Goal: Transaction & Acquisition: Purchase product/service

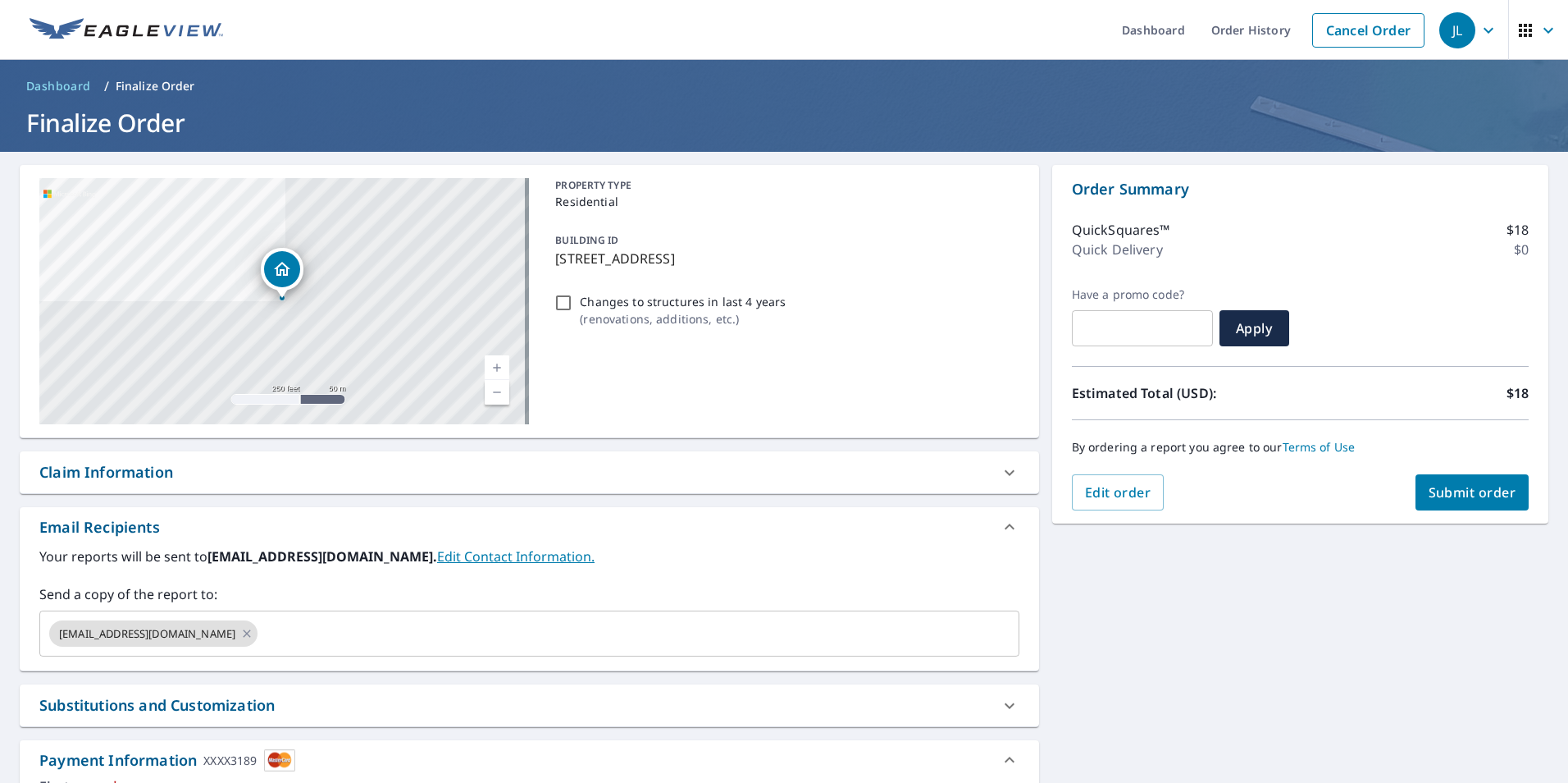
scroll to position [467, 0]
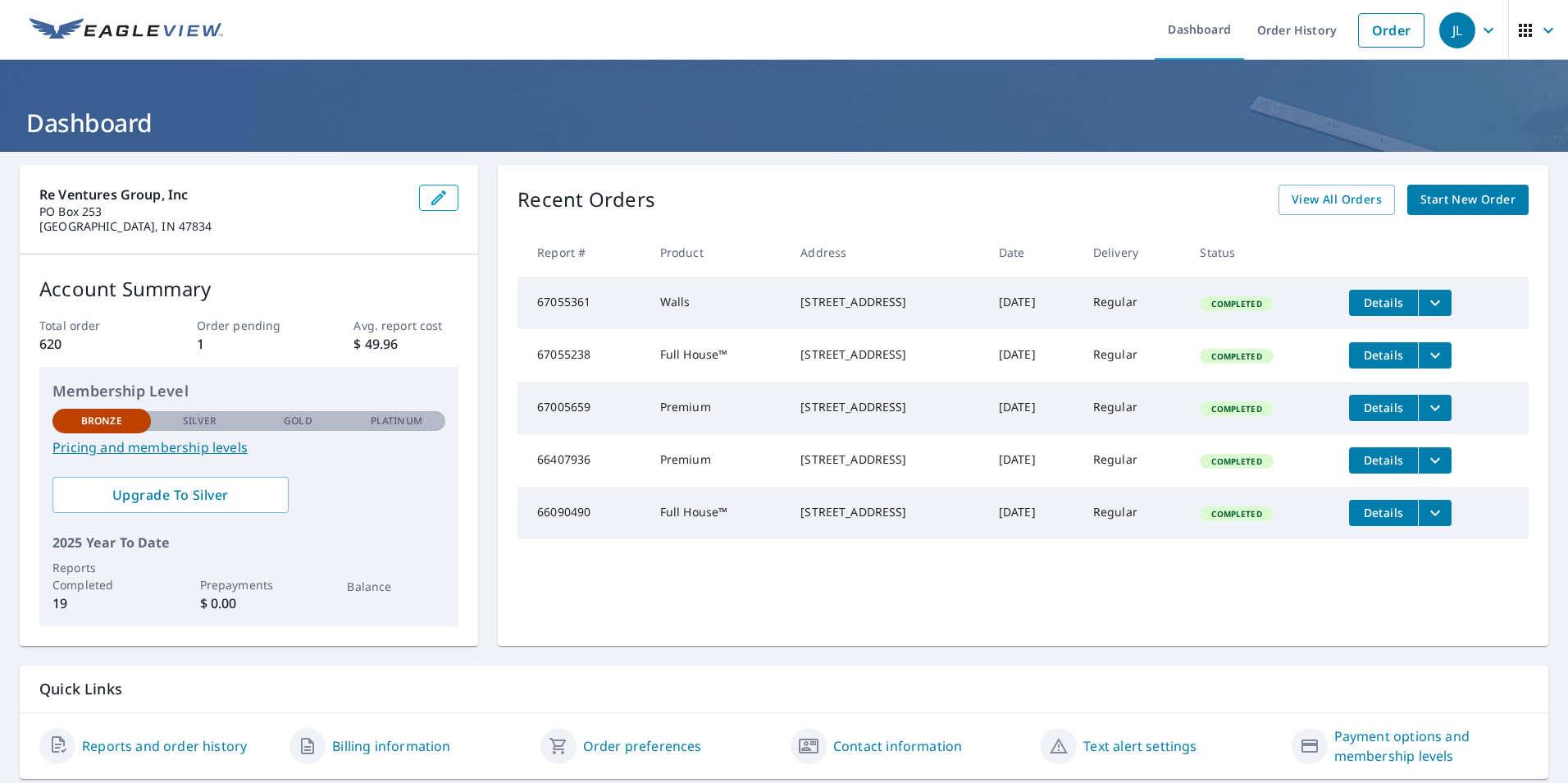
click at [1456, 193] on span "Start New Order" at bounding box center [1467, 199] width 95 height 21
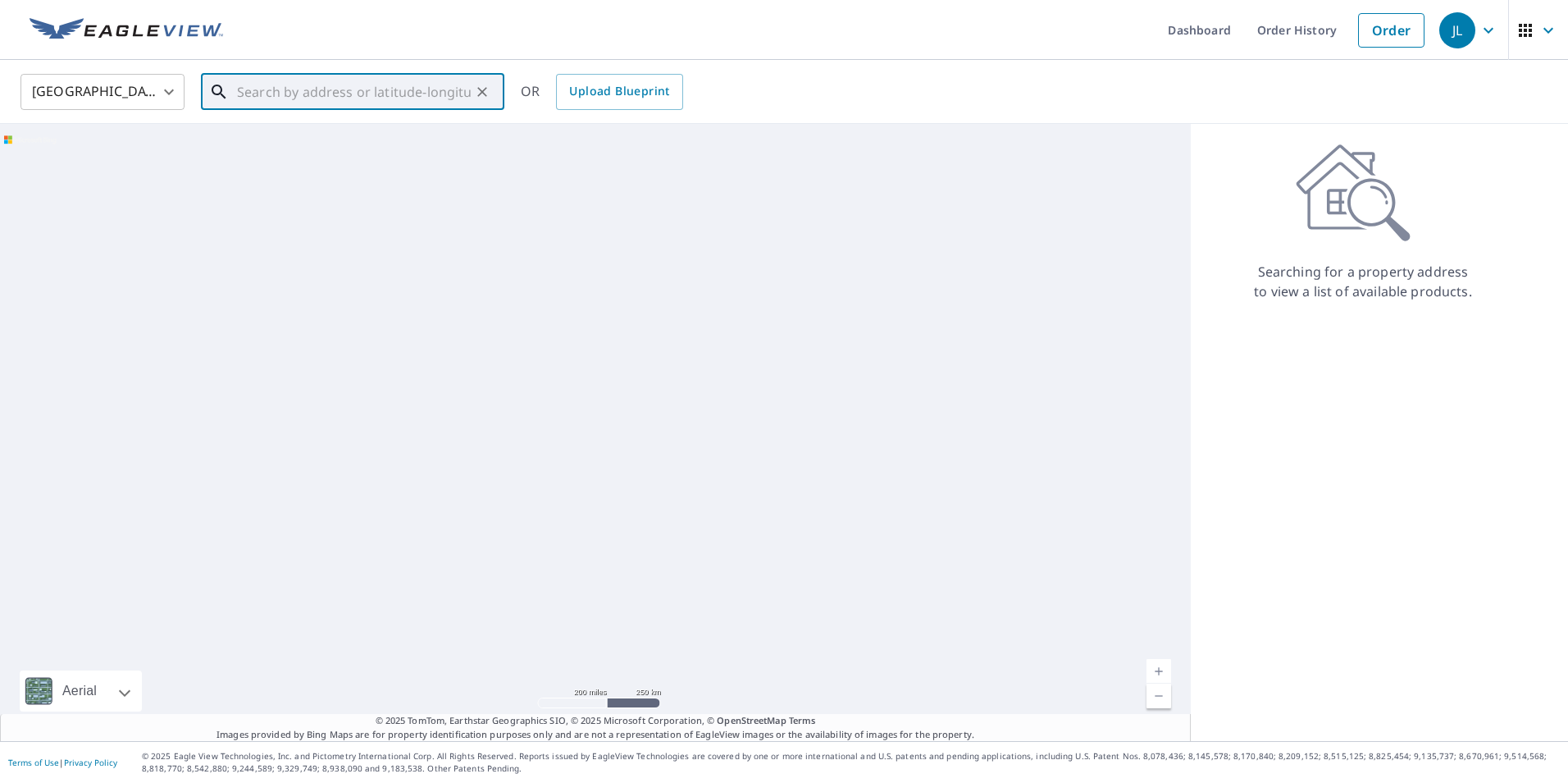
click at [361, 90] on input "text" at bounding box center [353, 92] width 234 height 46
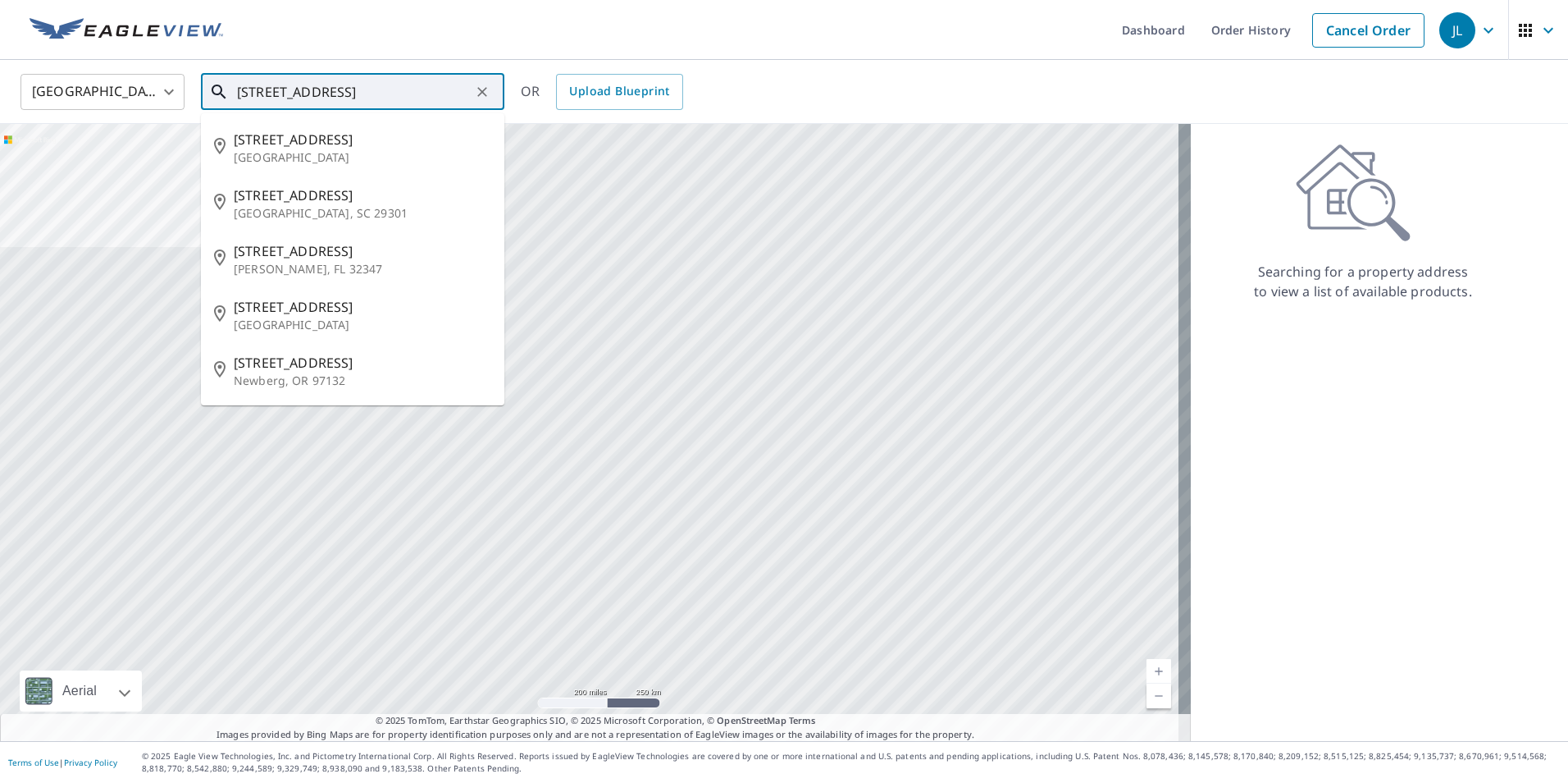
type input "[STREET_ADDRESS]"
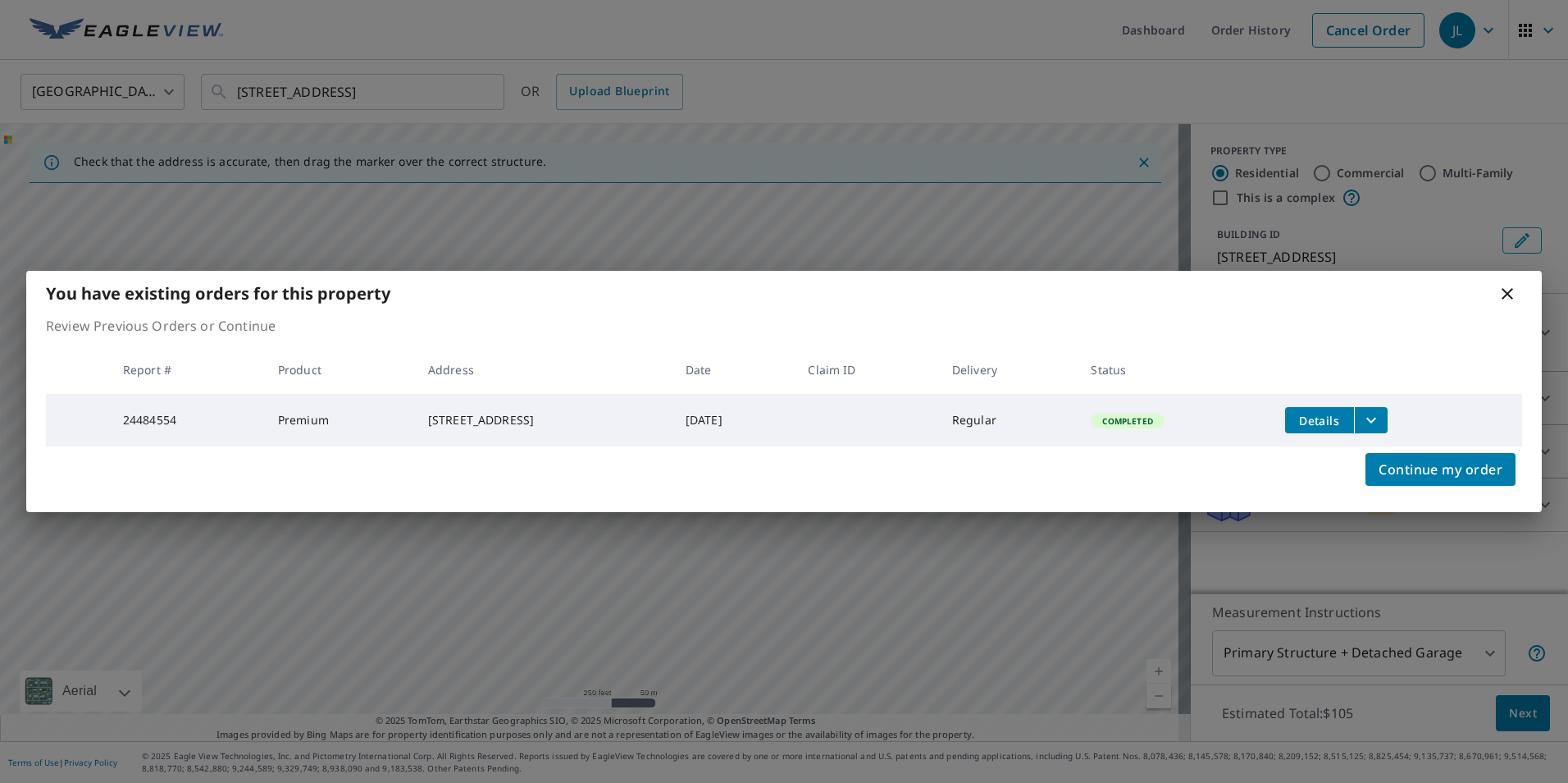
click at [1508, 291] on icon at bounding box center [1507, 294] width 12 height 12
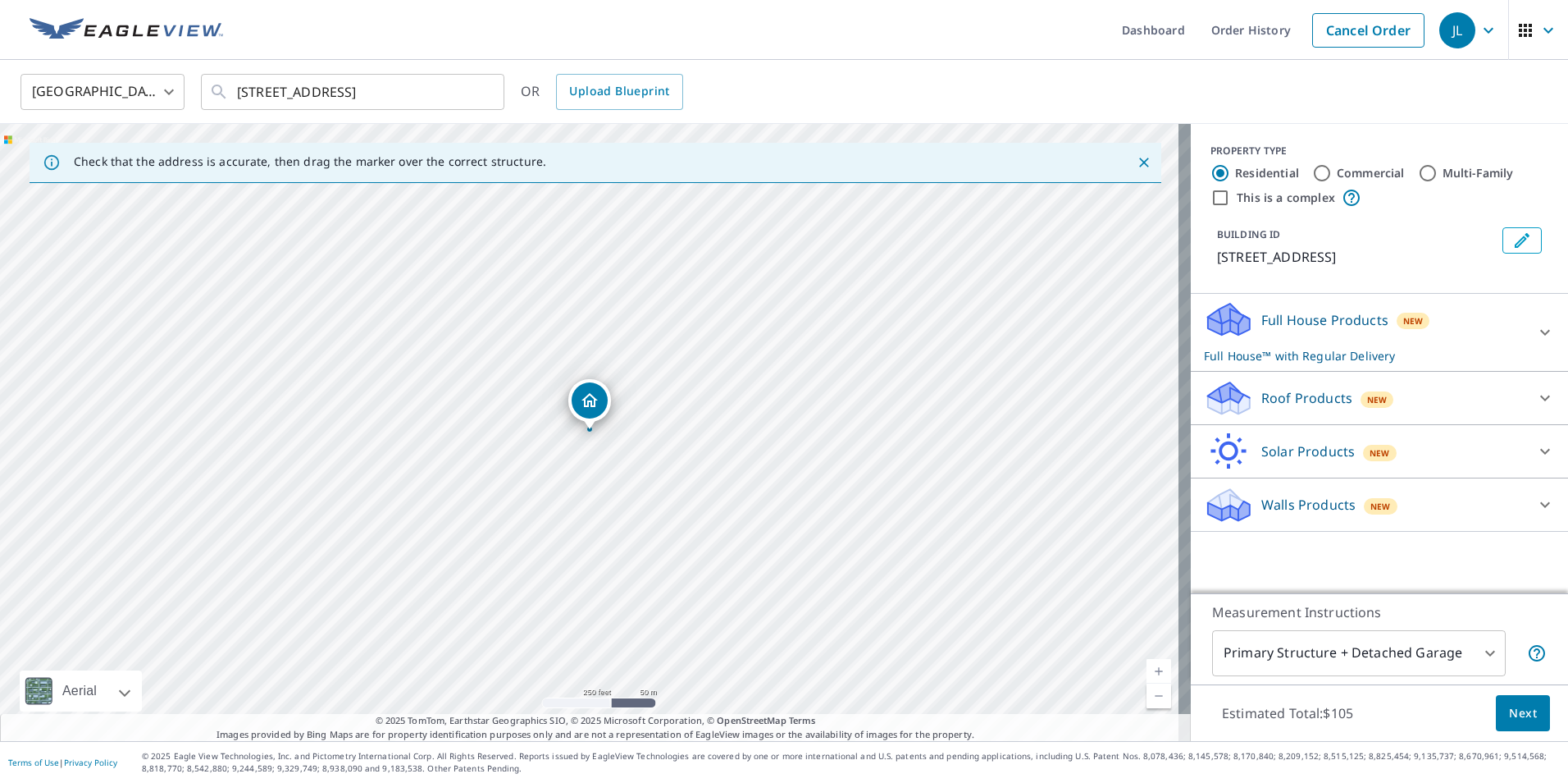
click at [1279, 405] on p "Roof Products" at bounding box center [1307, 398] width 91 height 20
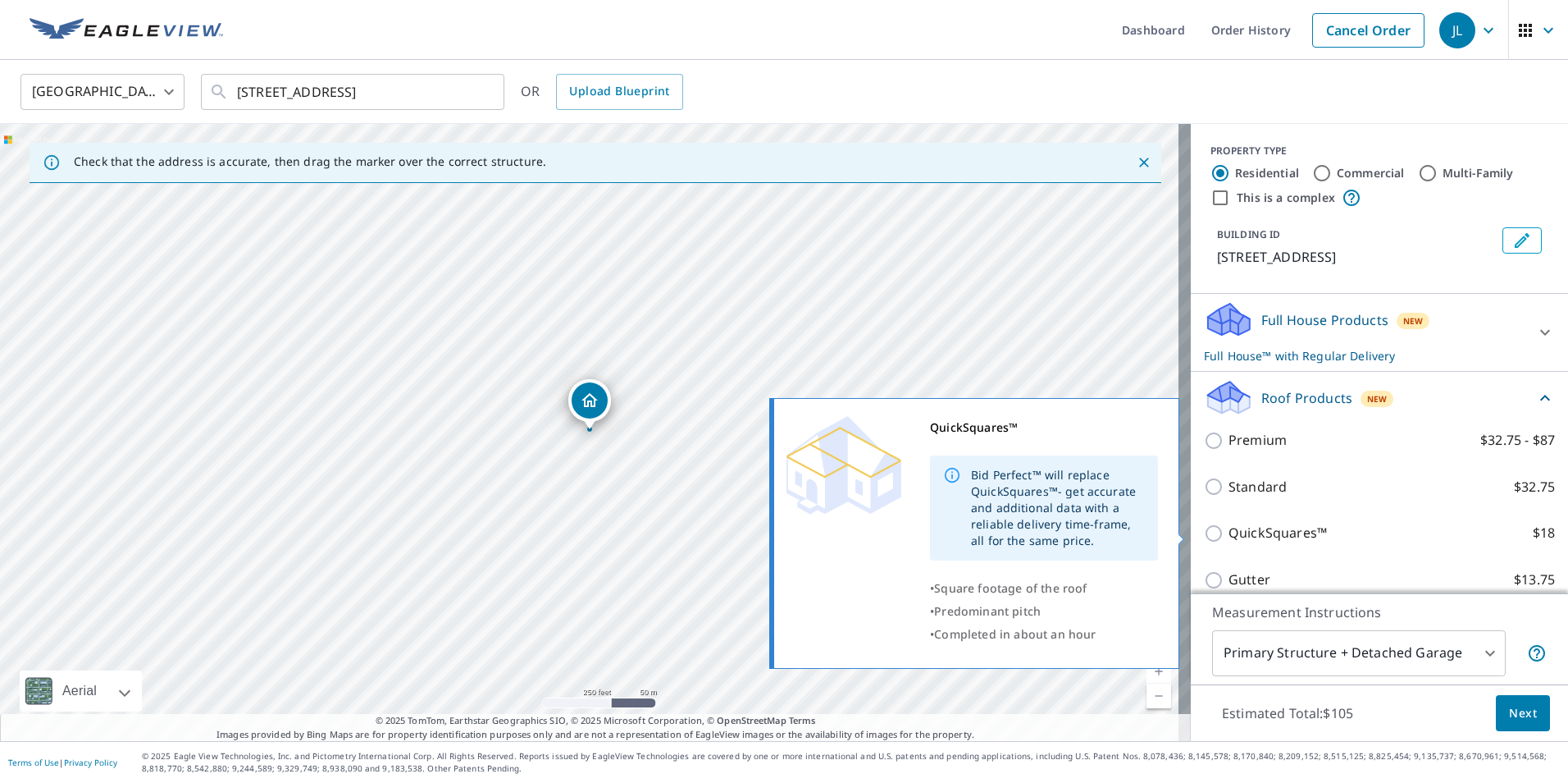
click at [1212, 531] on input "QuickSquares™ $18" at bounding box center [1216, 533] width 25 height 20
checkbox input "true"
checkbox input "false"
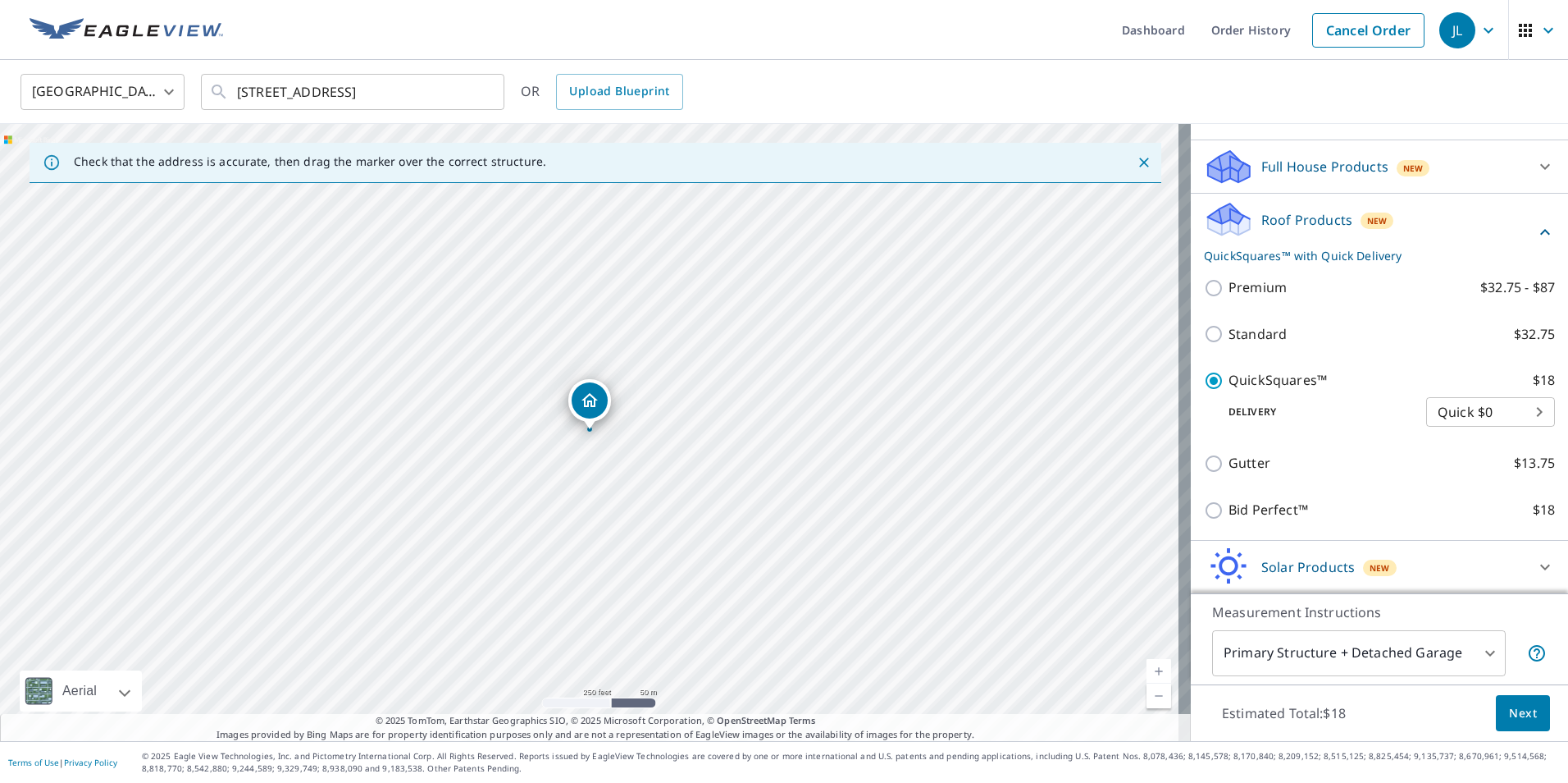
scroll to position [207, 0]
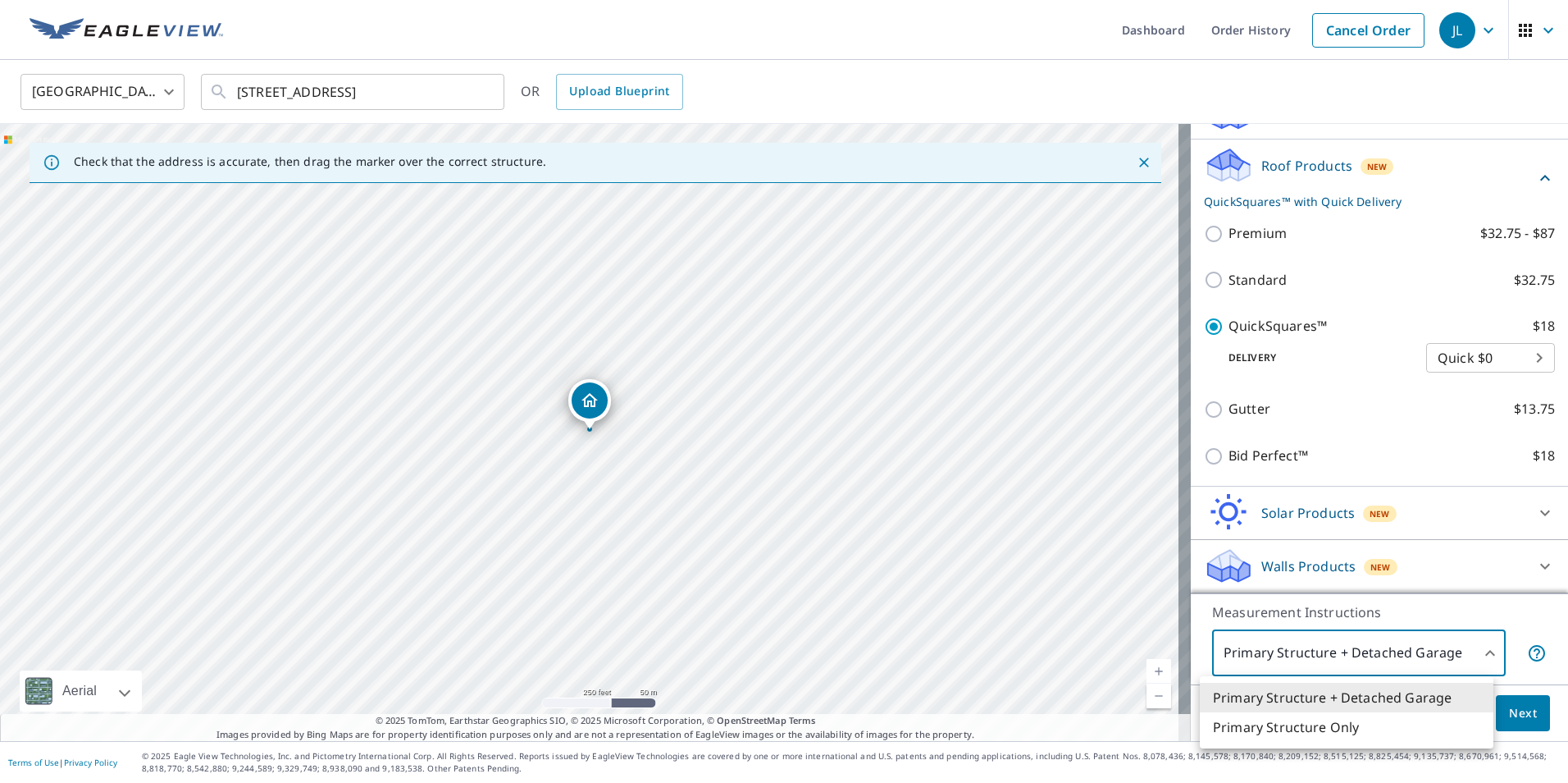
click at [1407, 653] on body "JL JL Dashboard Order History Cancel Order JL United States US ​ 706 S Center S…" at bounding box center [784, 391] width 1568 height 783
click at [1275, 730] on li "Primary Structure Only" at bounding box center [1345, 727] width 293 height 30
type input "2"
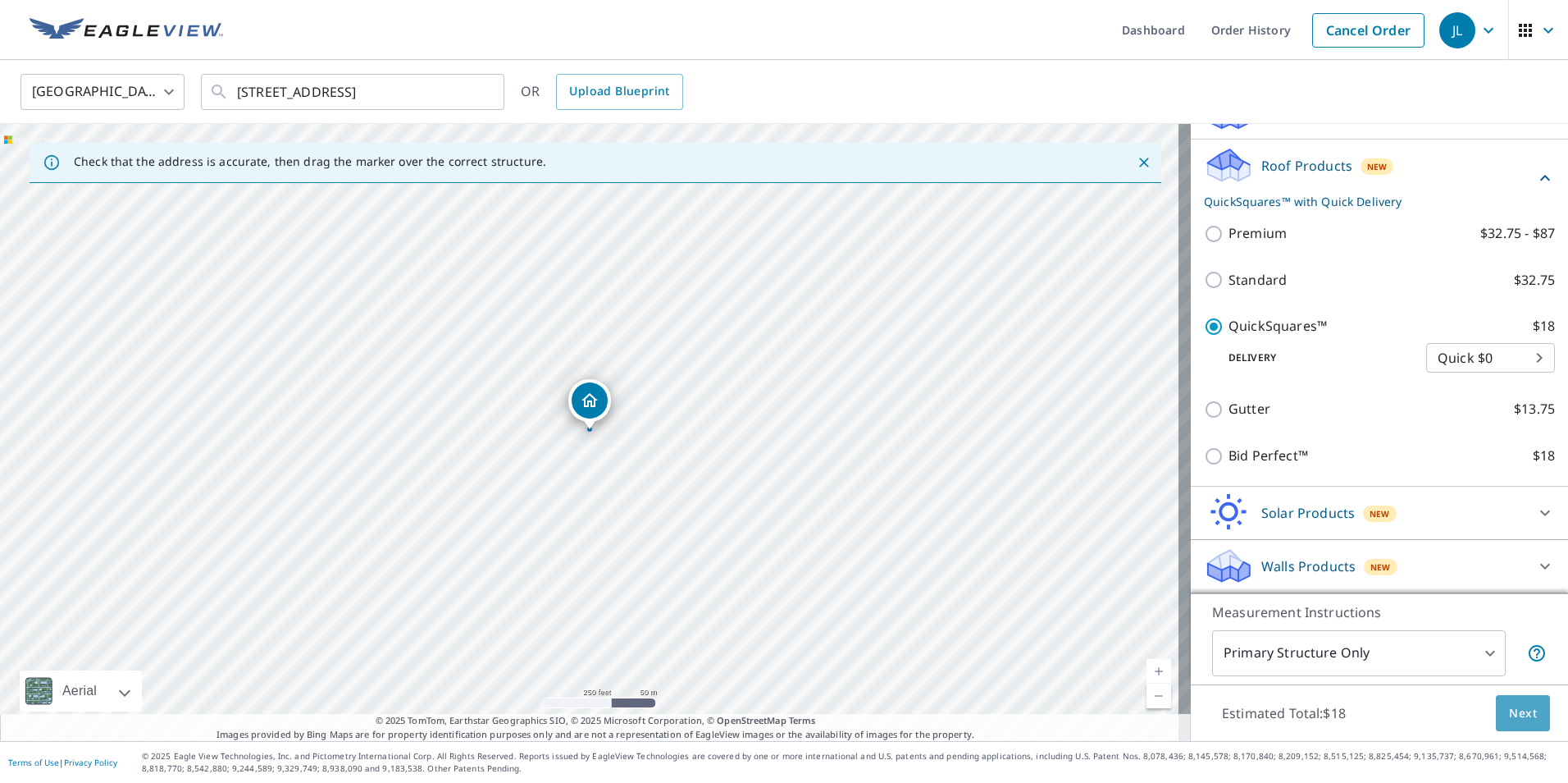
click at [1515, 715] on span "Next" at bounding box center [1523, 713] width 28 height 21
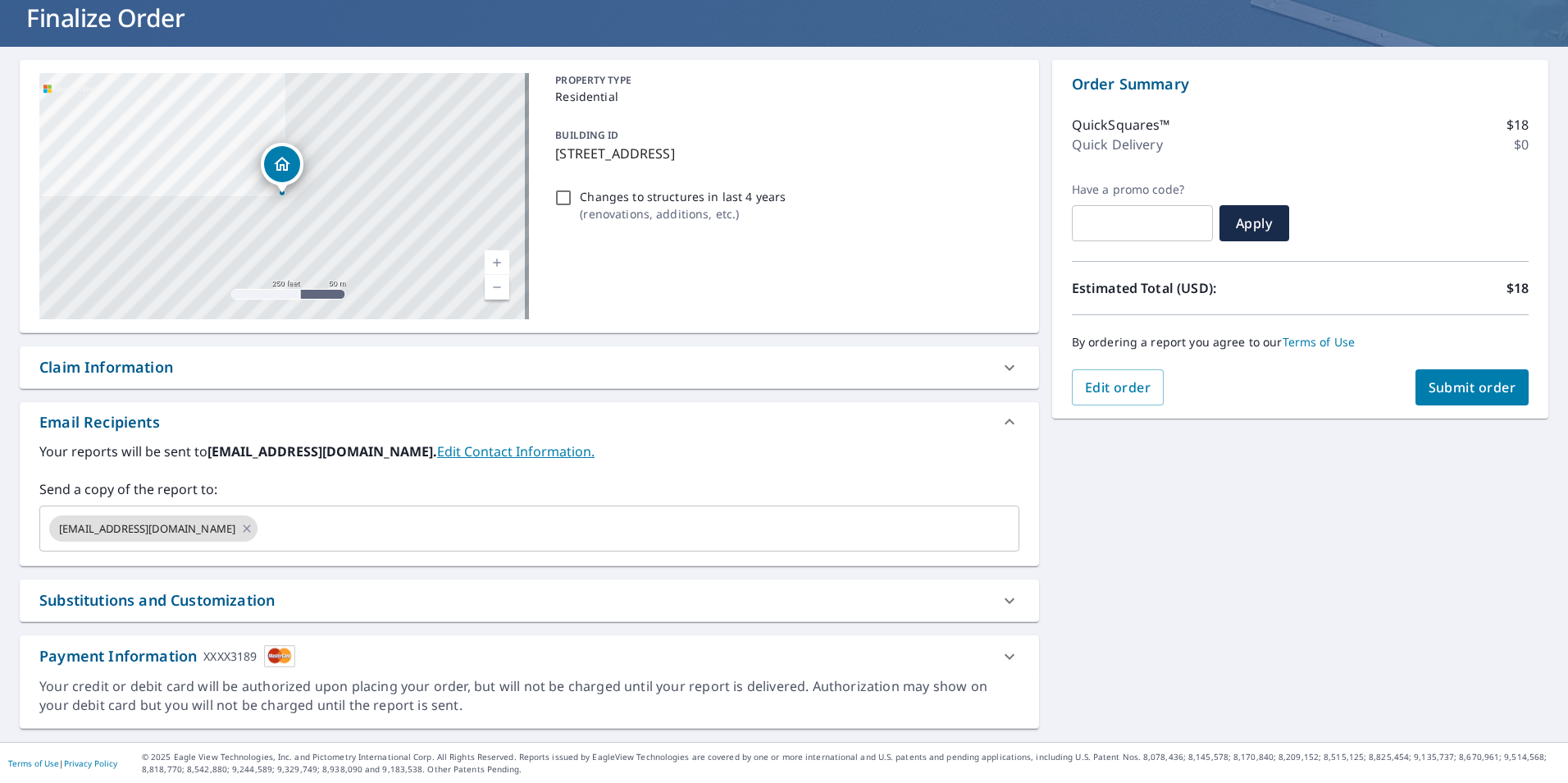
scroll to position [106, 0]
click at [410, 671] on div "Payment Information XXXX3189" at bounding box center [529, 655] width 1019 height 41
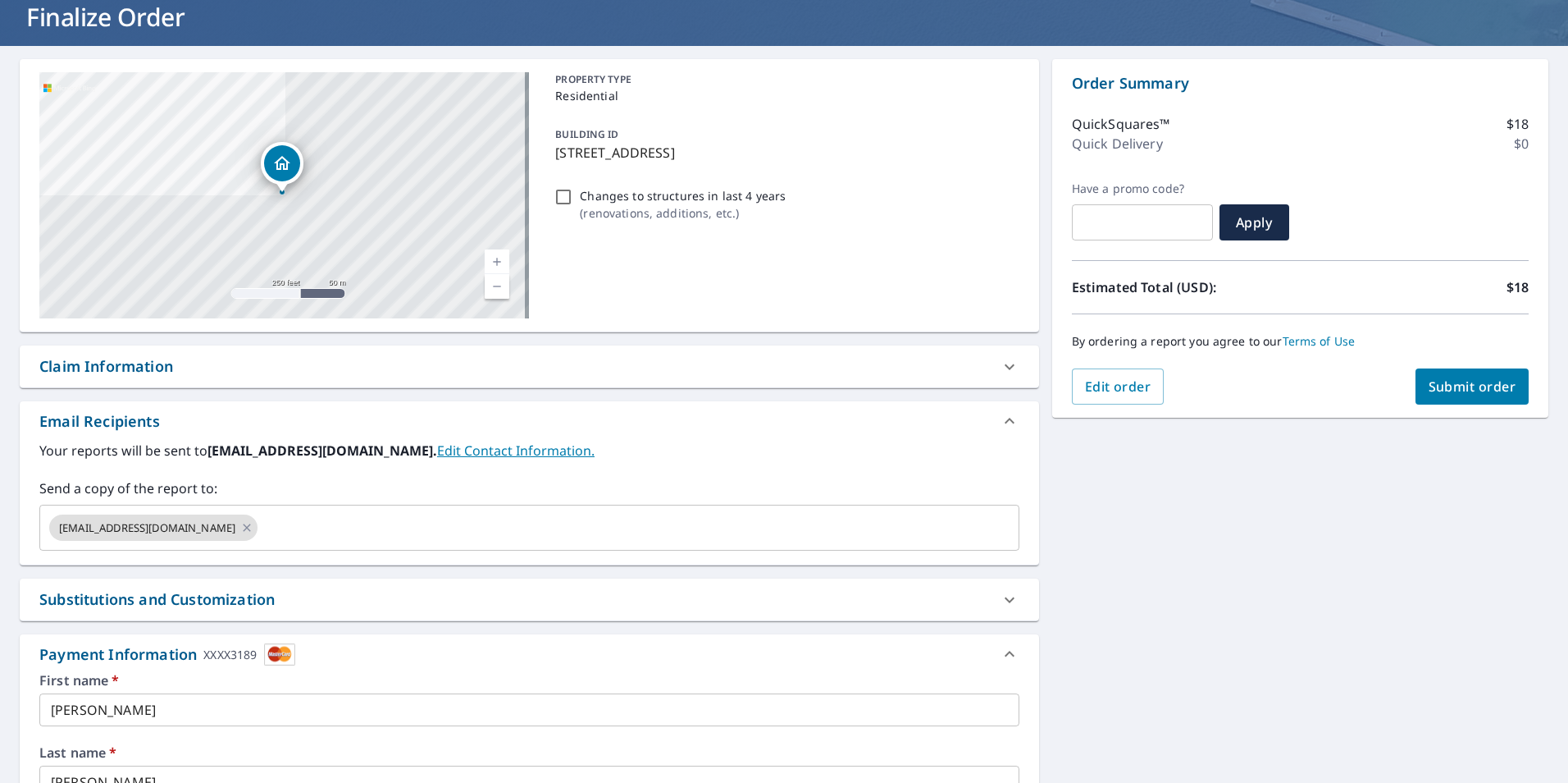
scroll to position [467, 0]
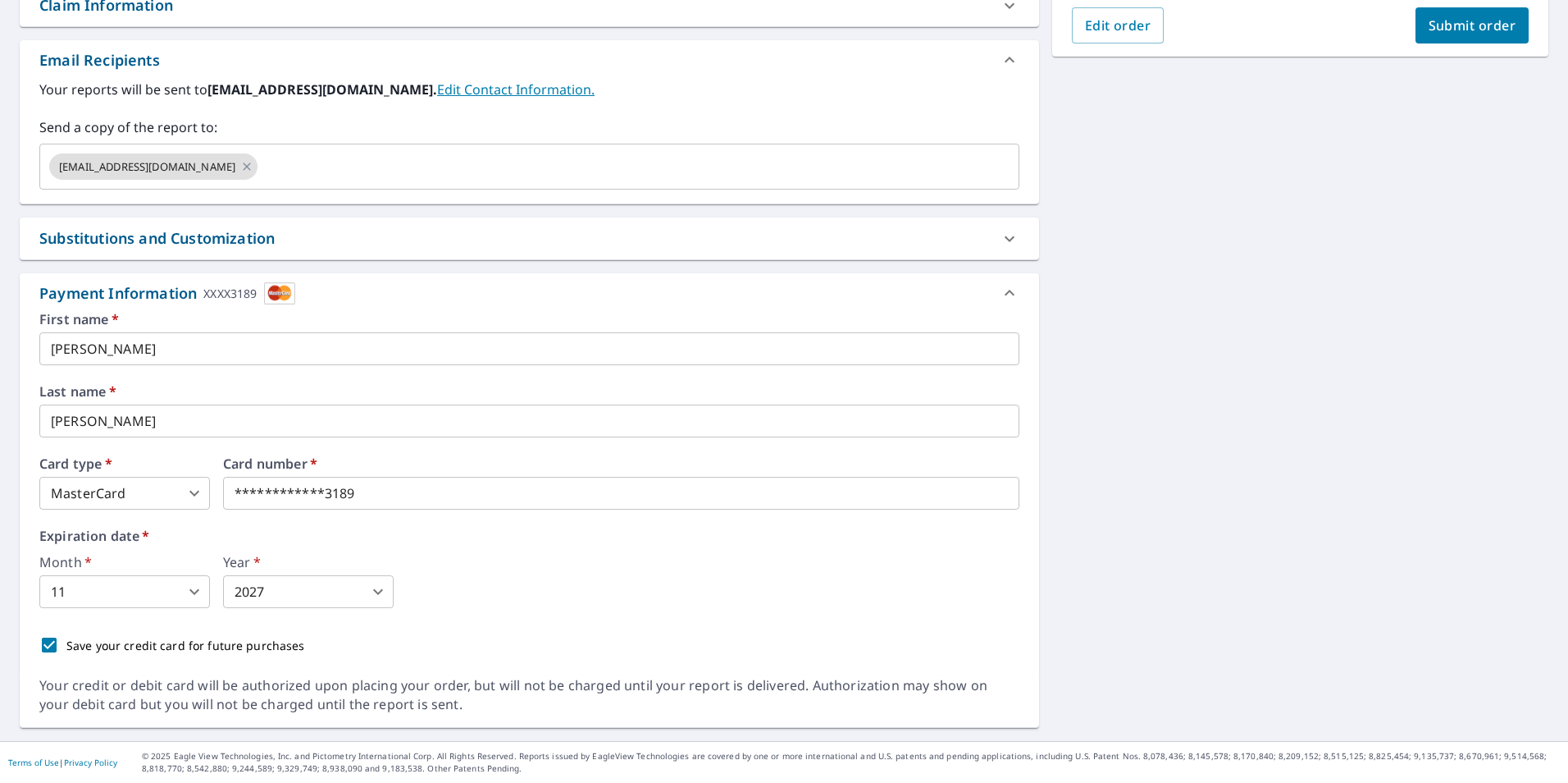
checkbox input "true"
click at [357, 602] on body "JL JL Dashboard Order History Cancel Order JL Dashboard / Finalize Order Finali…" at bounding box center [784, 391] width 1568 height 783
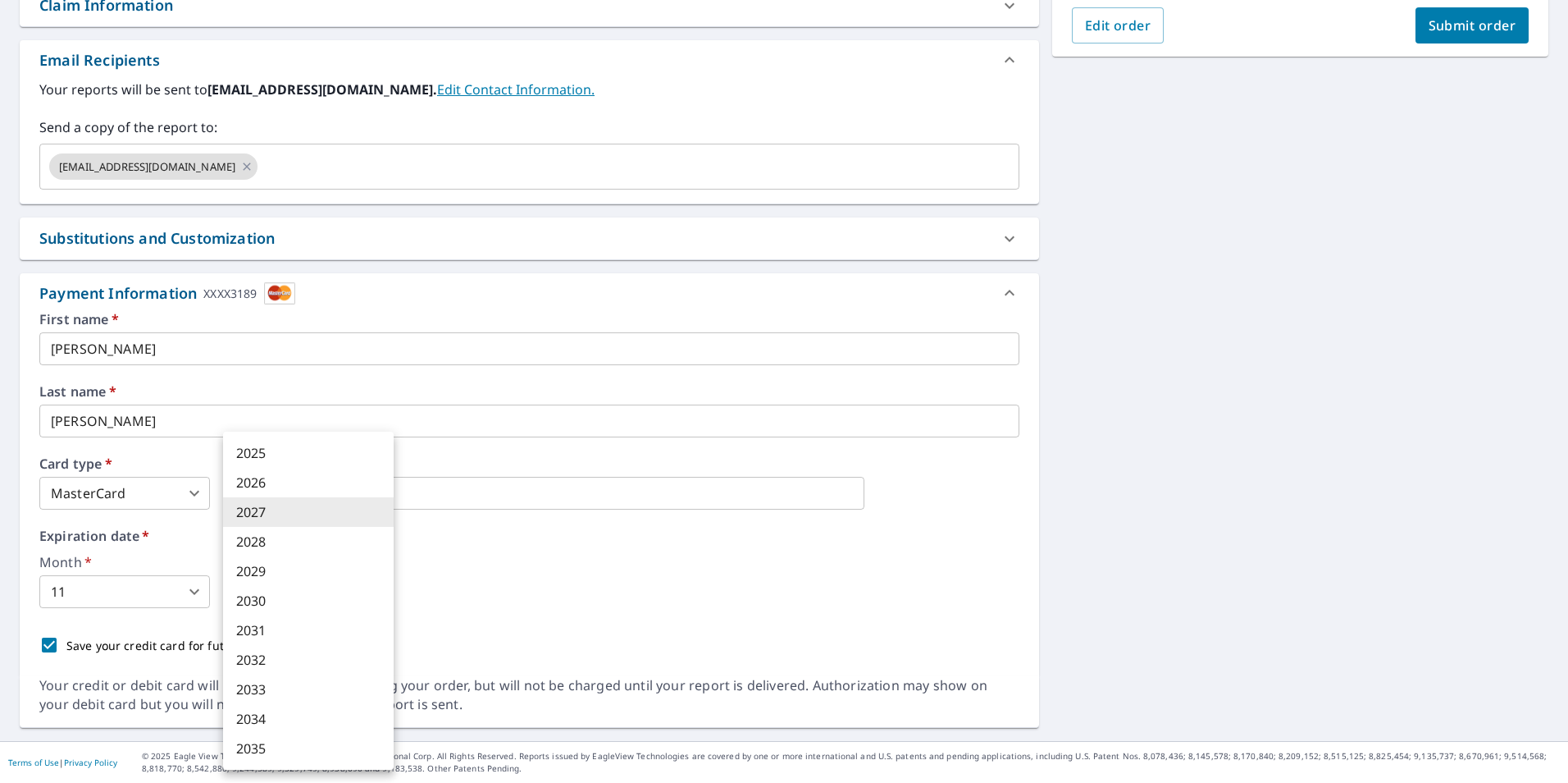
click at [270, 539] on li "2028" at bounding box center [308, 541] width 171 height 30
checkbox input "true"
type input "2028"
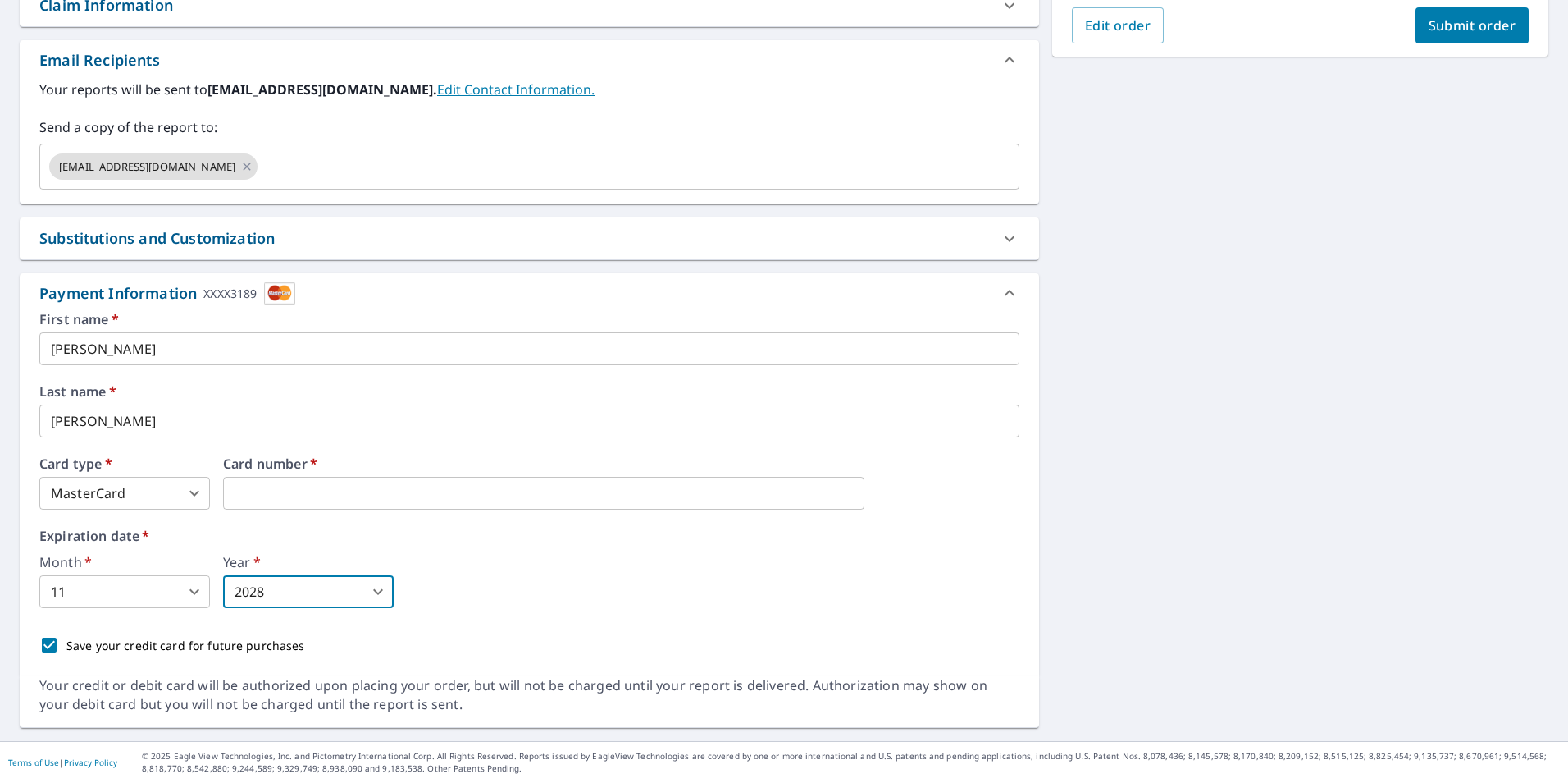
click at [489, 575] on div "Month   * 11 11 ​ Year   * 2028 2028 ​" at bounding box center [529, 581] width 980 height 52
click at [1081, 567] on div "706 S Center St Terre Haute, IN 47807 Aerial Road A standard road map Aerial A …" at bounding box center [784, 212] width 1568 height 1056
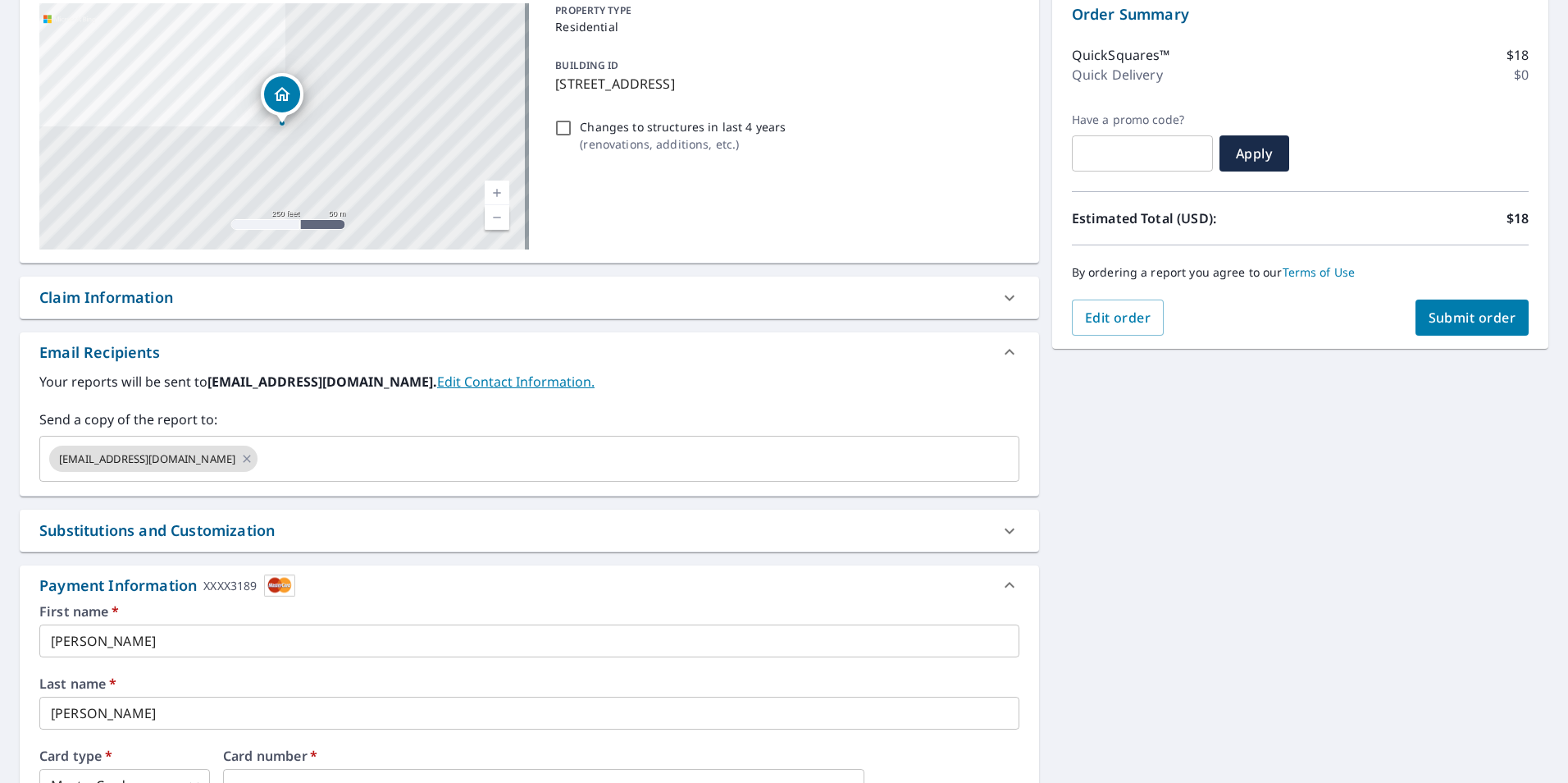
scroll to position [138, 0]
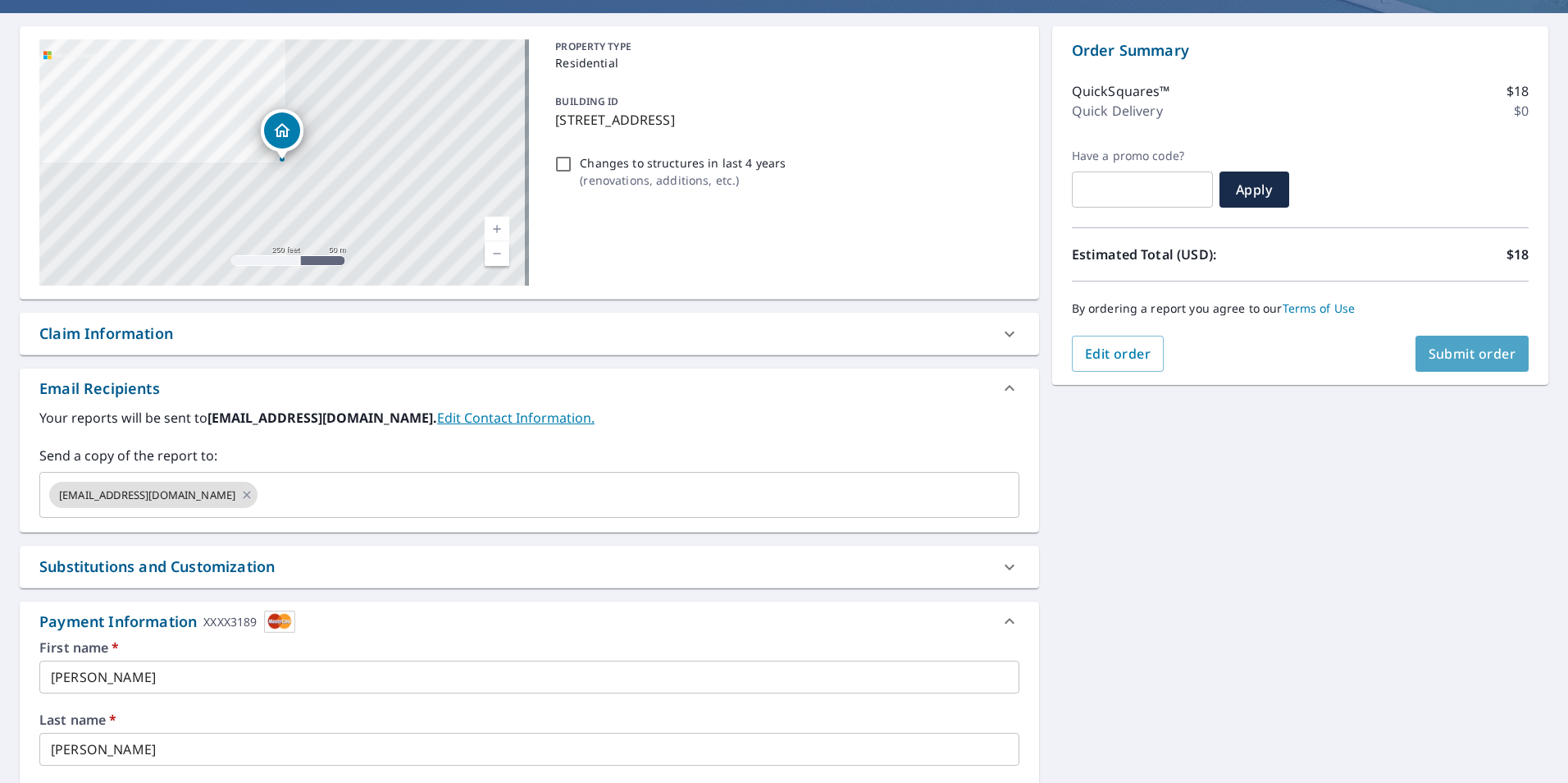
click at [1462, 354] on span "Submit order" at bounding box center [1471, 353] width 88 height 18
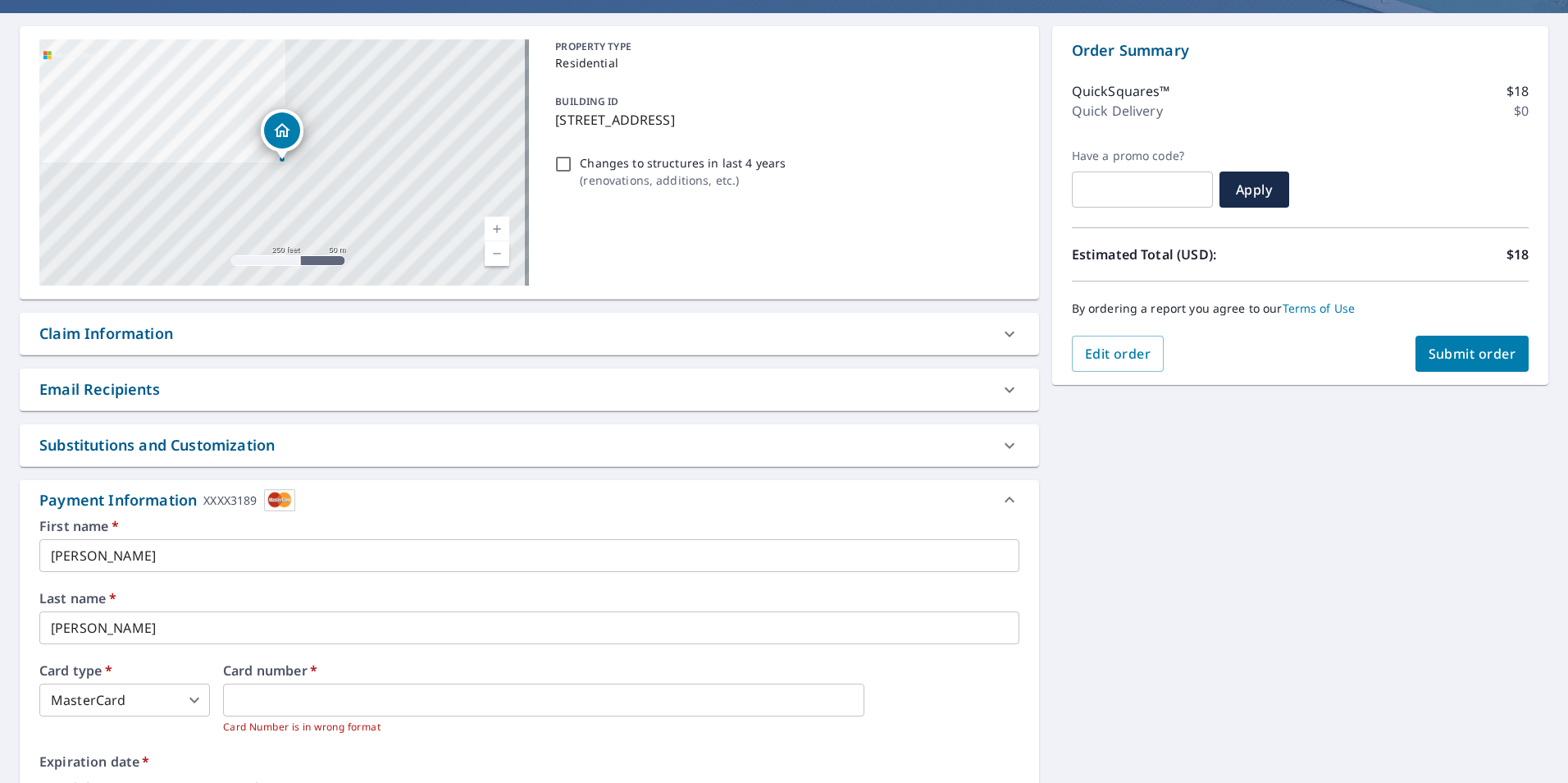
click at [1248, 646] on div "706 S Center St Terre Haute, IN 47807 Aerial Road A standard road map Aerial A …" at bounding box center [784, 489] width 1568 height 953
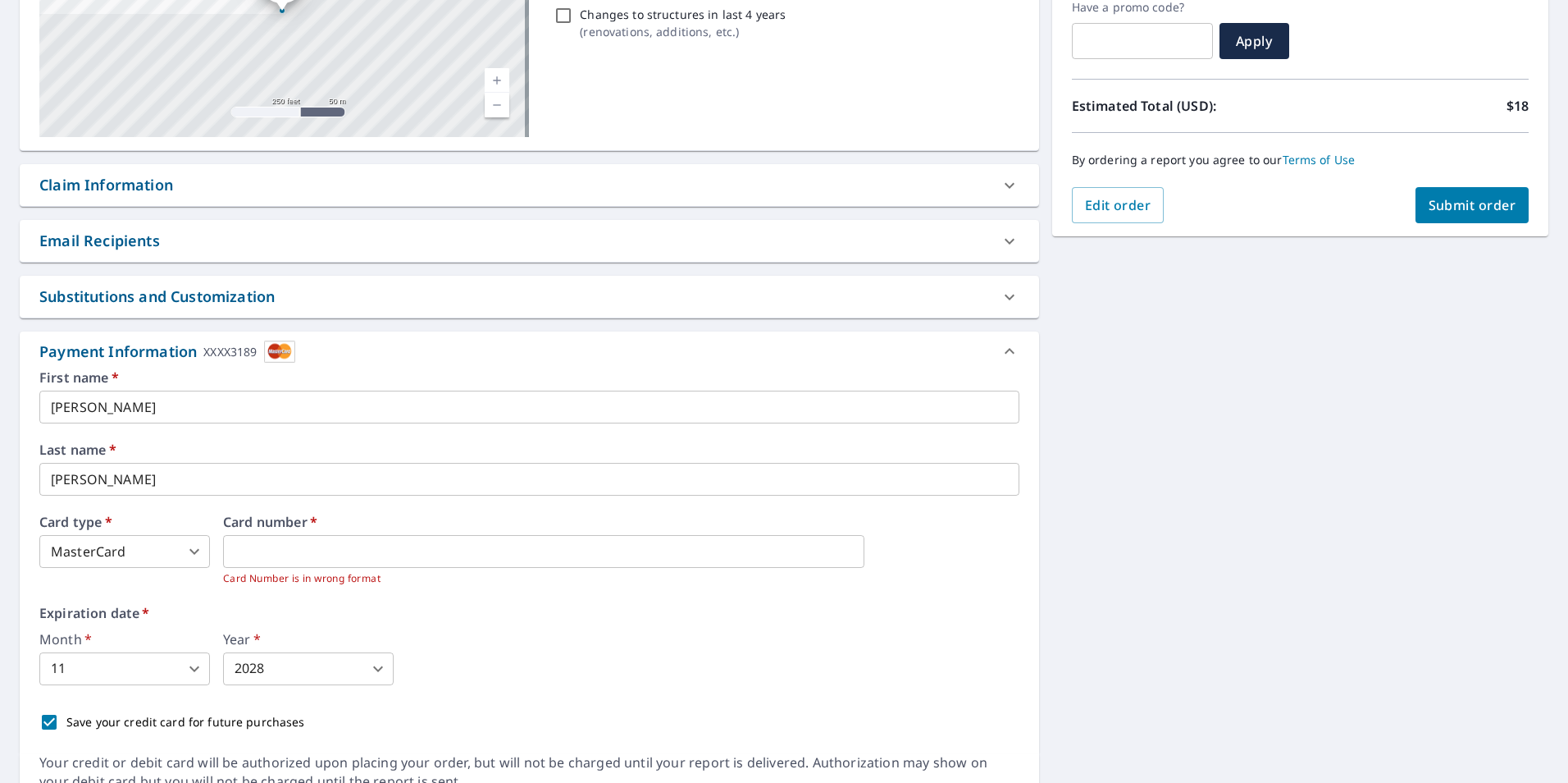
scroll to position [364, 0]
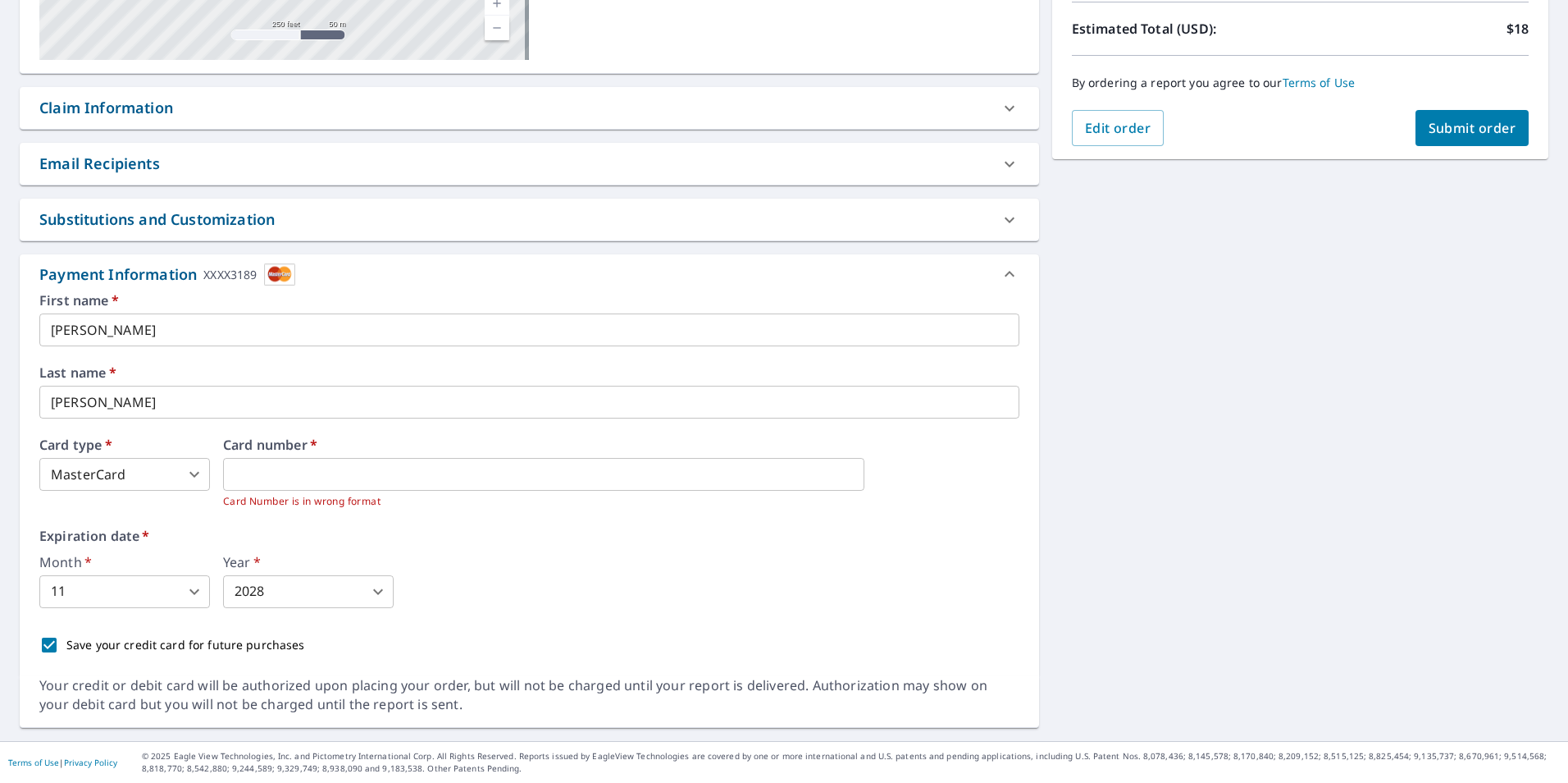
click at [1088, 435] on div "706 S Center St Terre Haute, IN 47807 Aerial Road A standard road map Aerial A …" at bounding box center [784, 264] width 1568 height 953
click at [1478, 120] on span "Submit order" at bounding box center [1471, 127] width 88 height 18
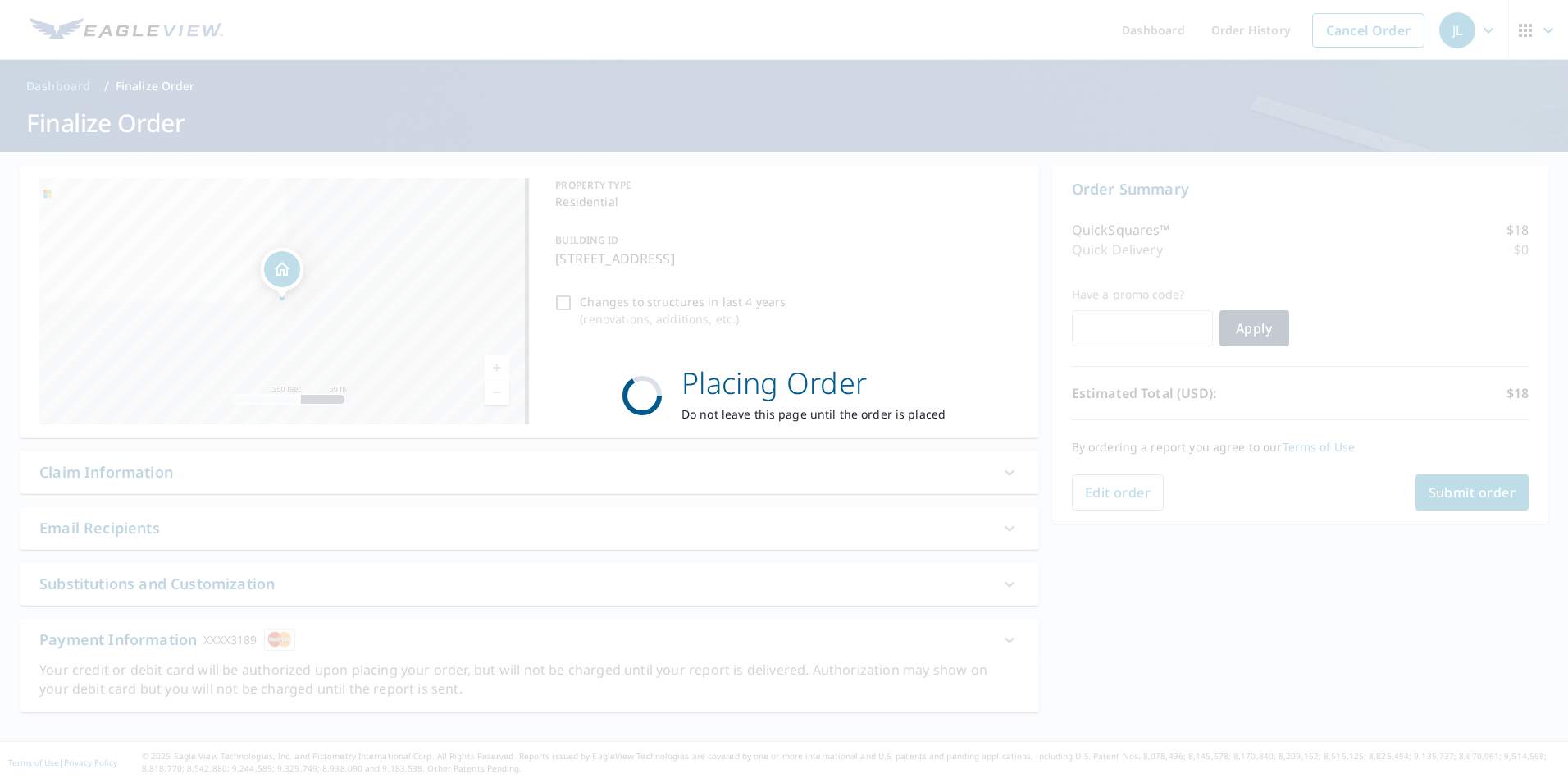
scroll to position [0, 0]
checkbox input "true"
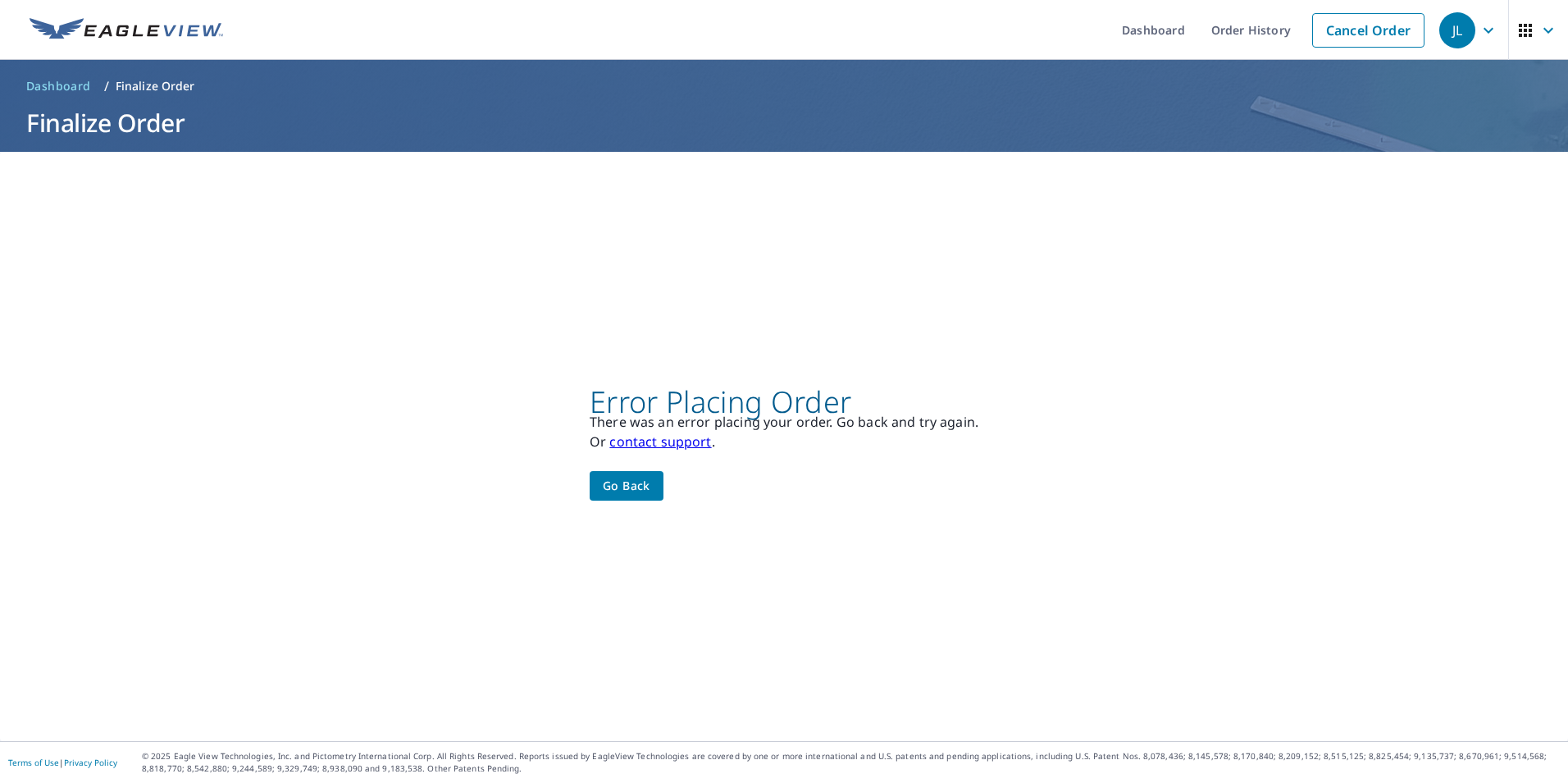
click at [625, 492] on span "Go back" at bounding box center [627, 486] width 47 height 21
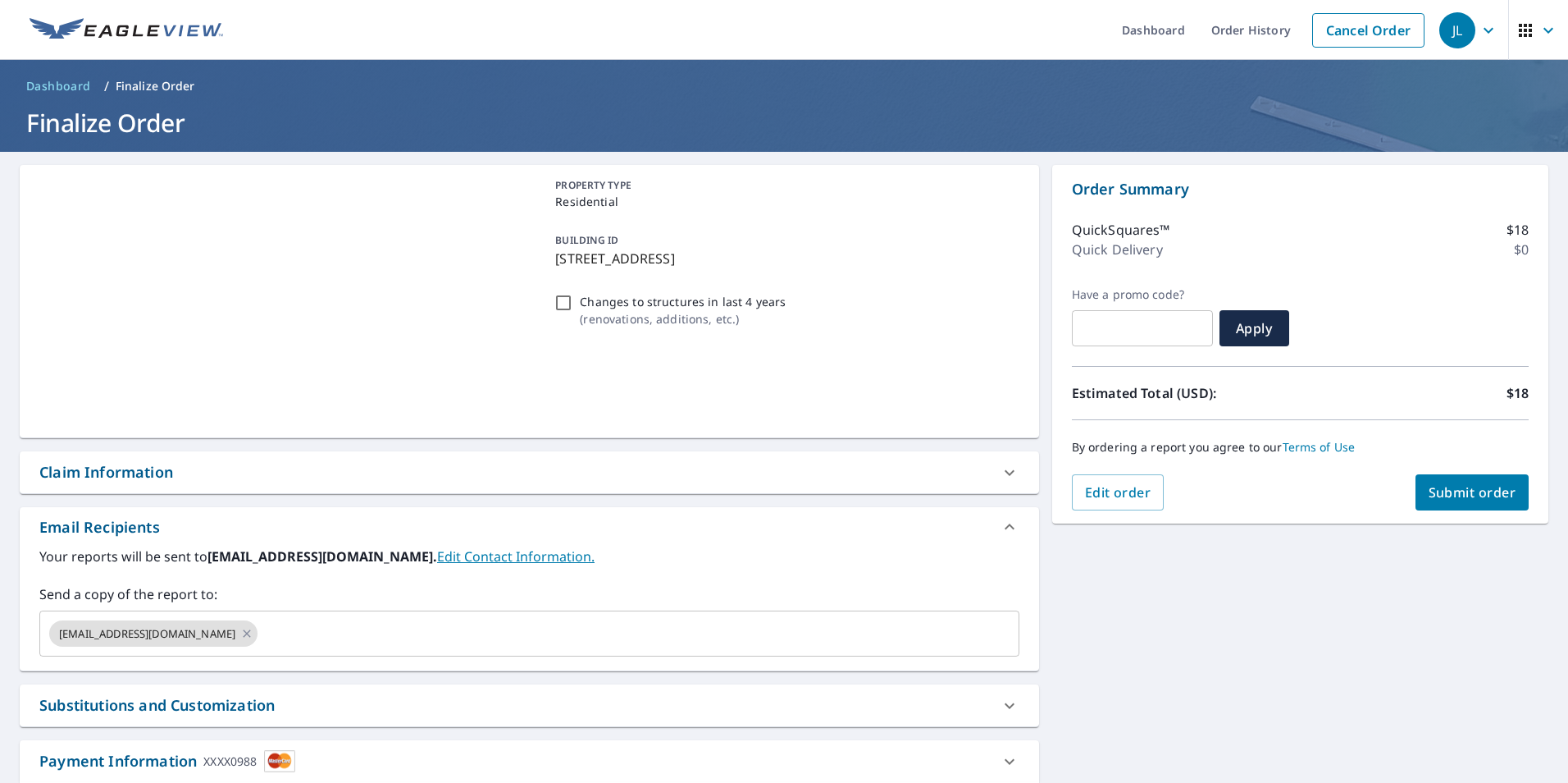
drag, startPoint x: 625, startPoint y: 492, endPoint x: 636, endPoint y: 488, distance: 11.7
click at [636, 488] on div "Claim Information" at bounding box center [529, 472] width 1019 height 41
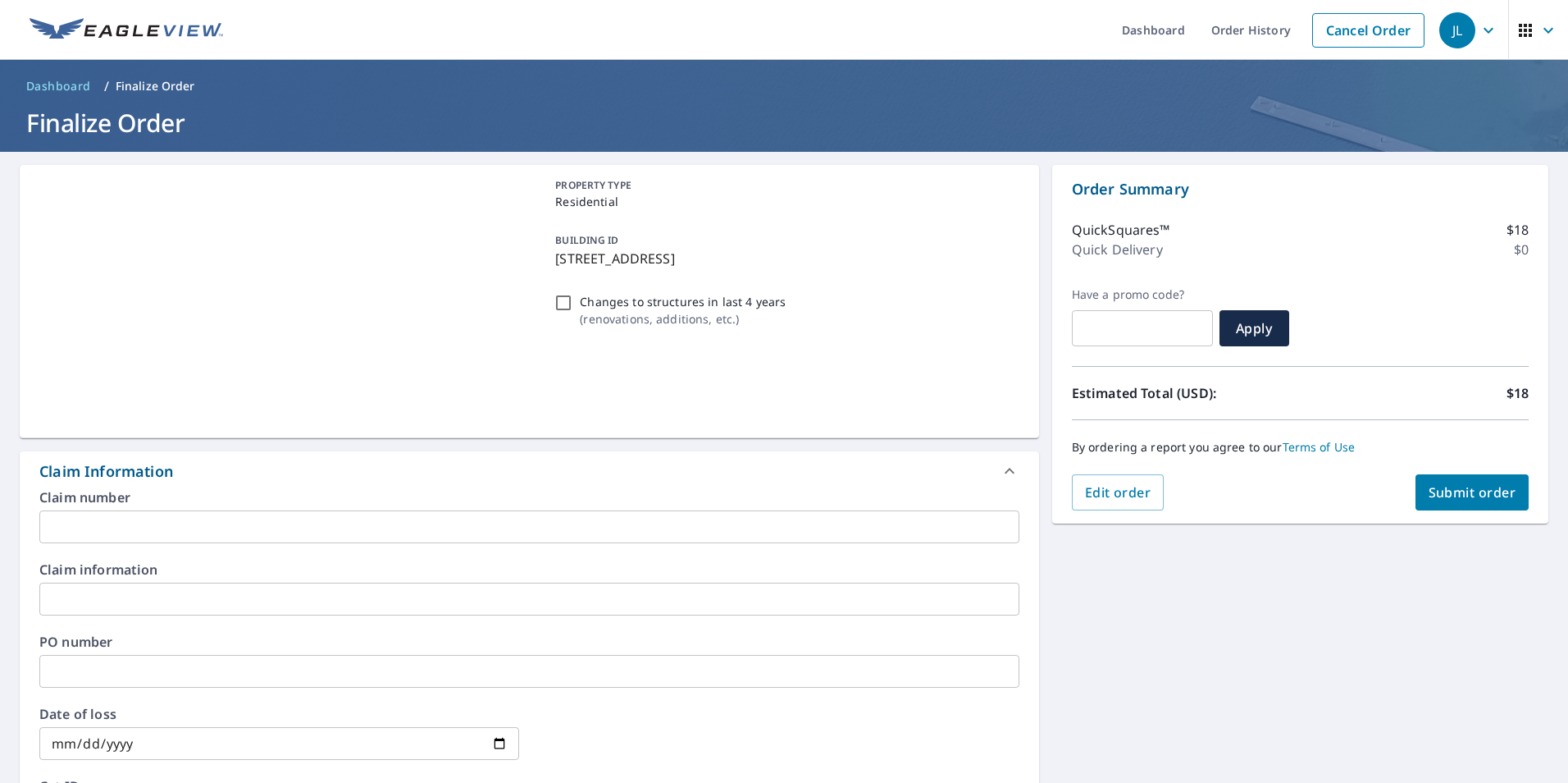
checkbox input "true"
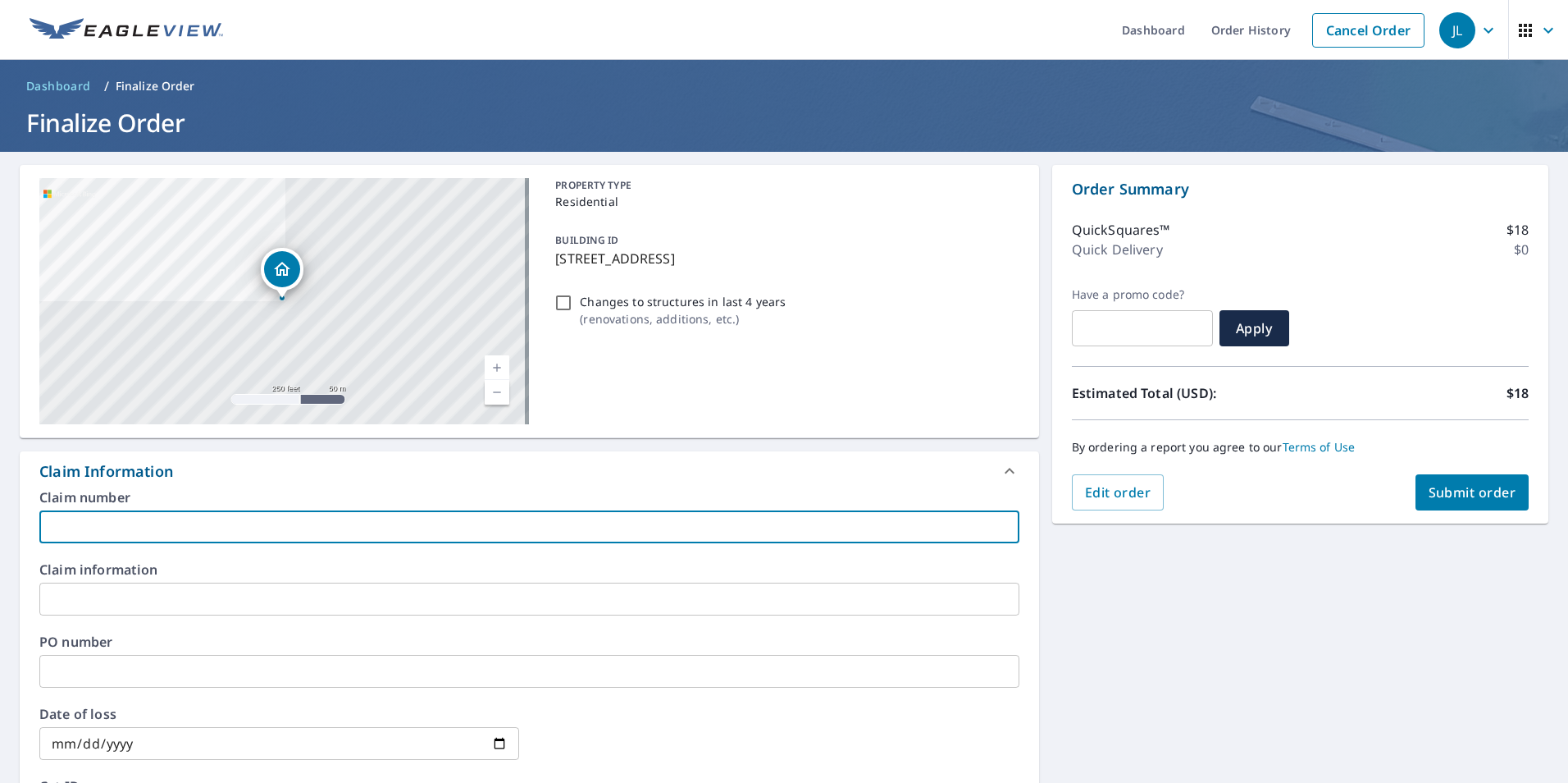
click at [162, 528] on input "text" at bounding box center [529, 526] width 980 height 33
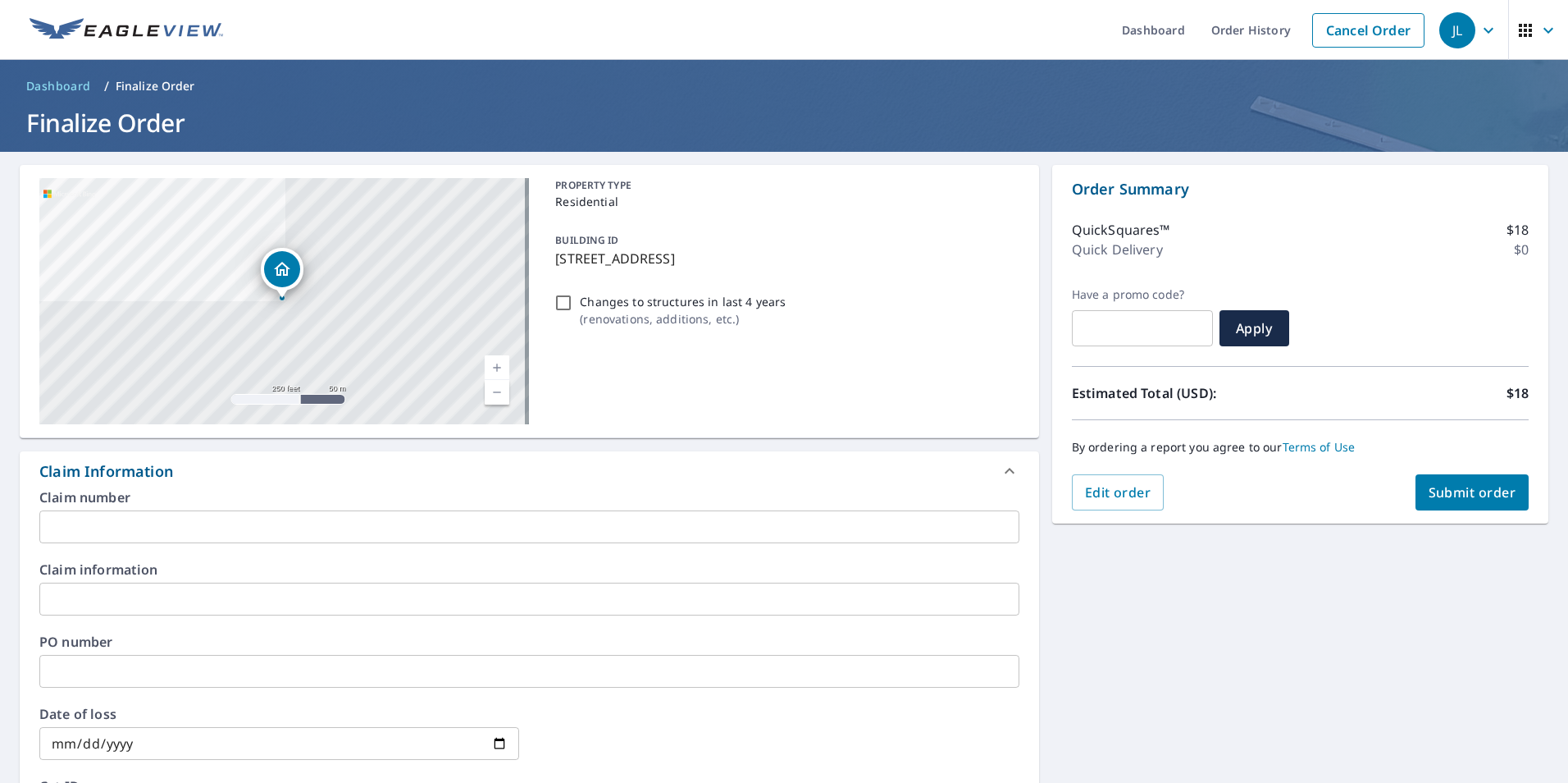
click at [1108, 615] on div "**********" at bounding box center [784, 675] width 1568 height 1048
click at [1456, 492] on span "Submit order" at bounding box center [1471, 492] width 88 height 18
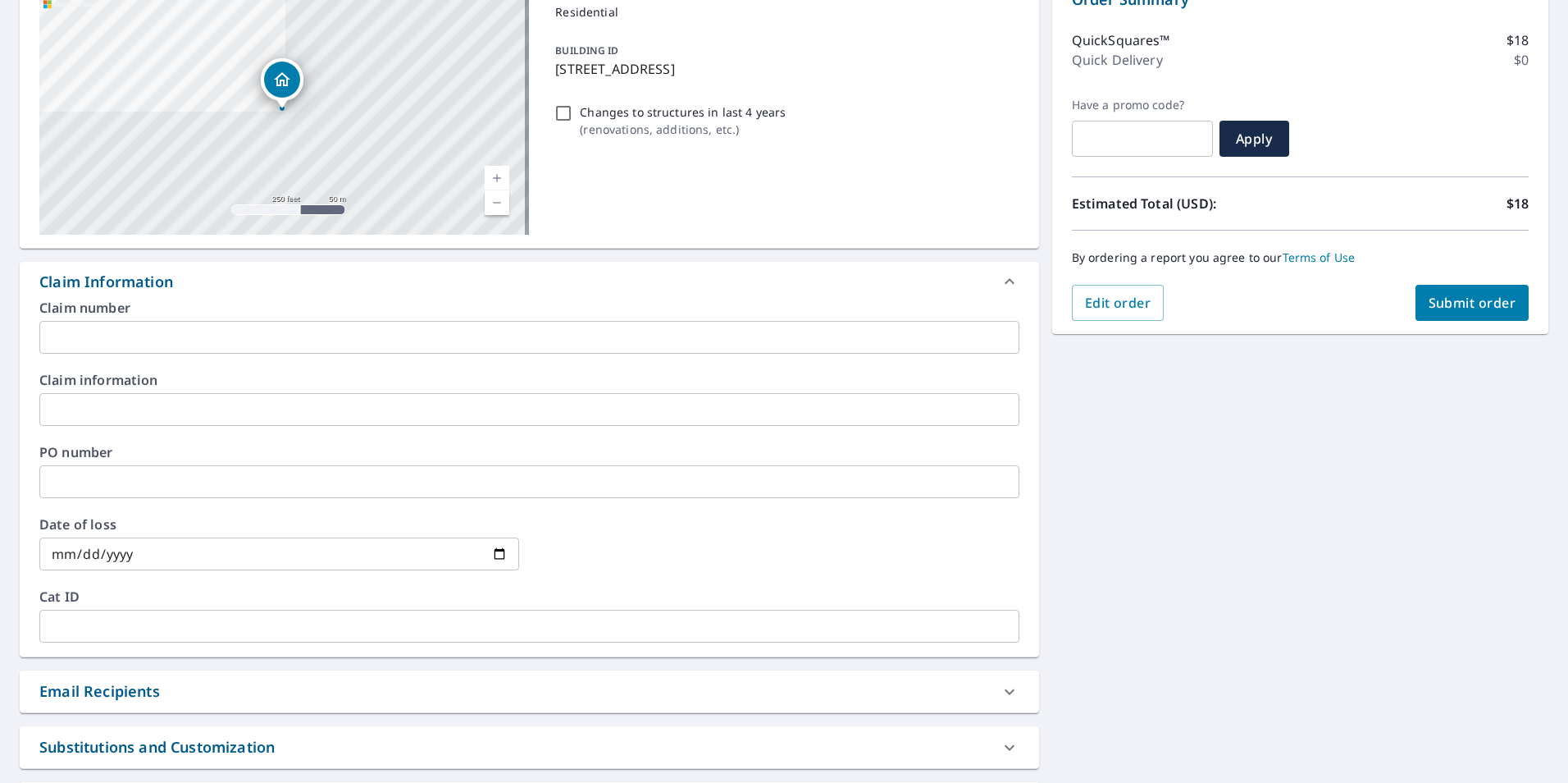
scroll to position [657, 0]
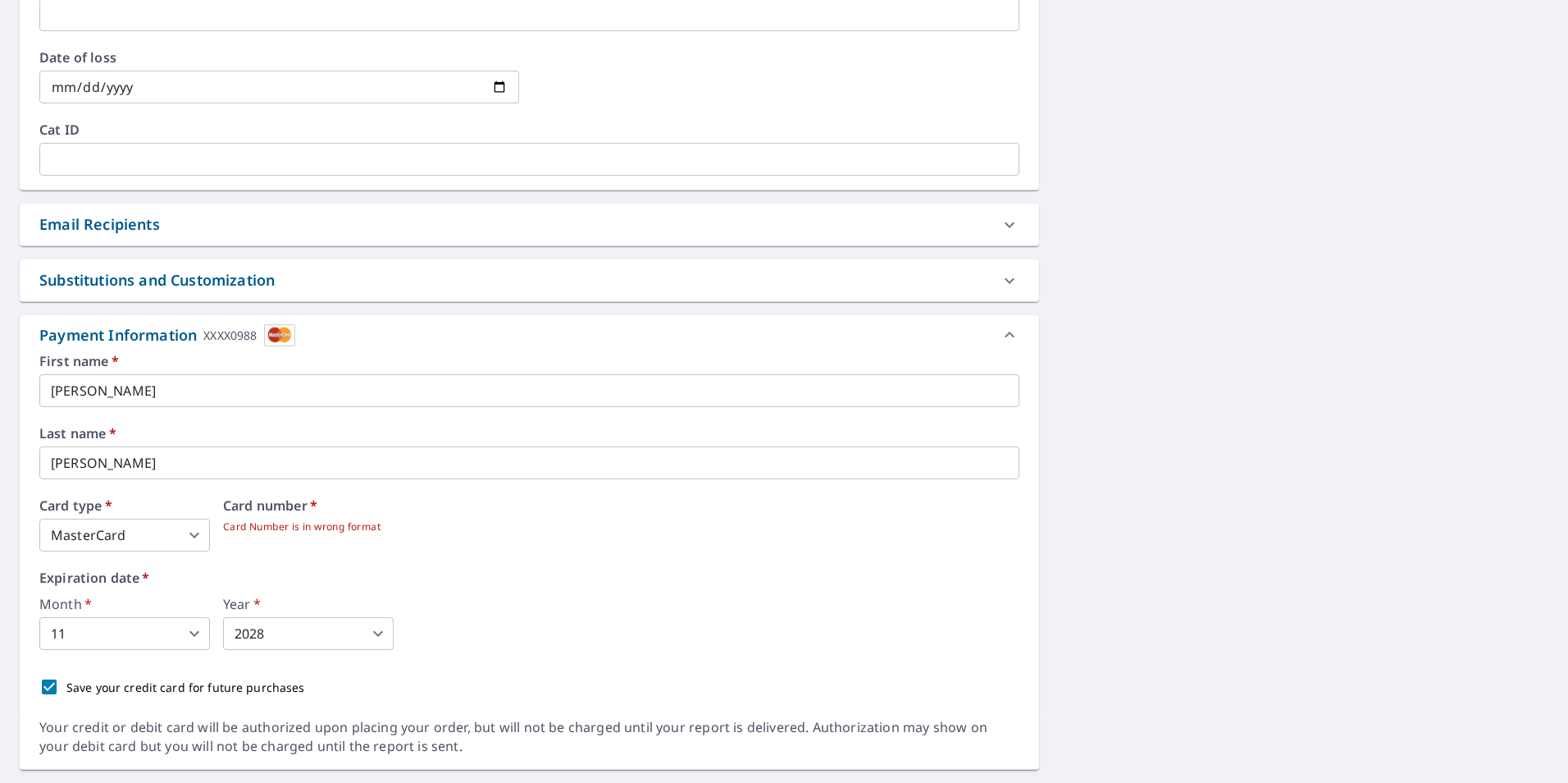
drag, startPoint x: 374, startPoint y: 531, endPoint x: 184, endPoint y: 542, distance: 190.3
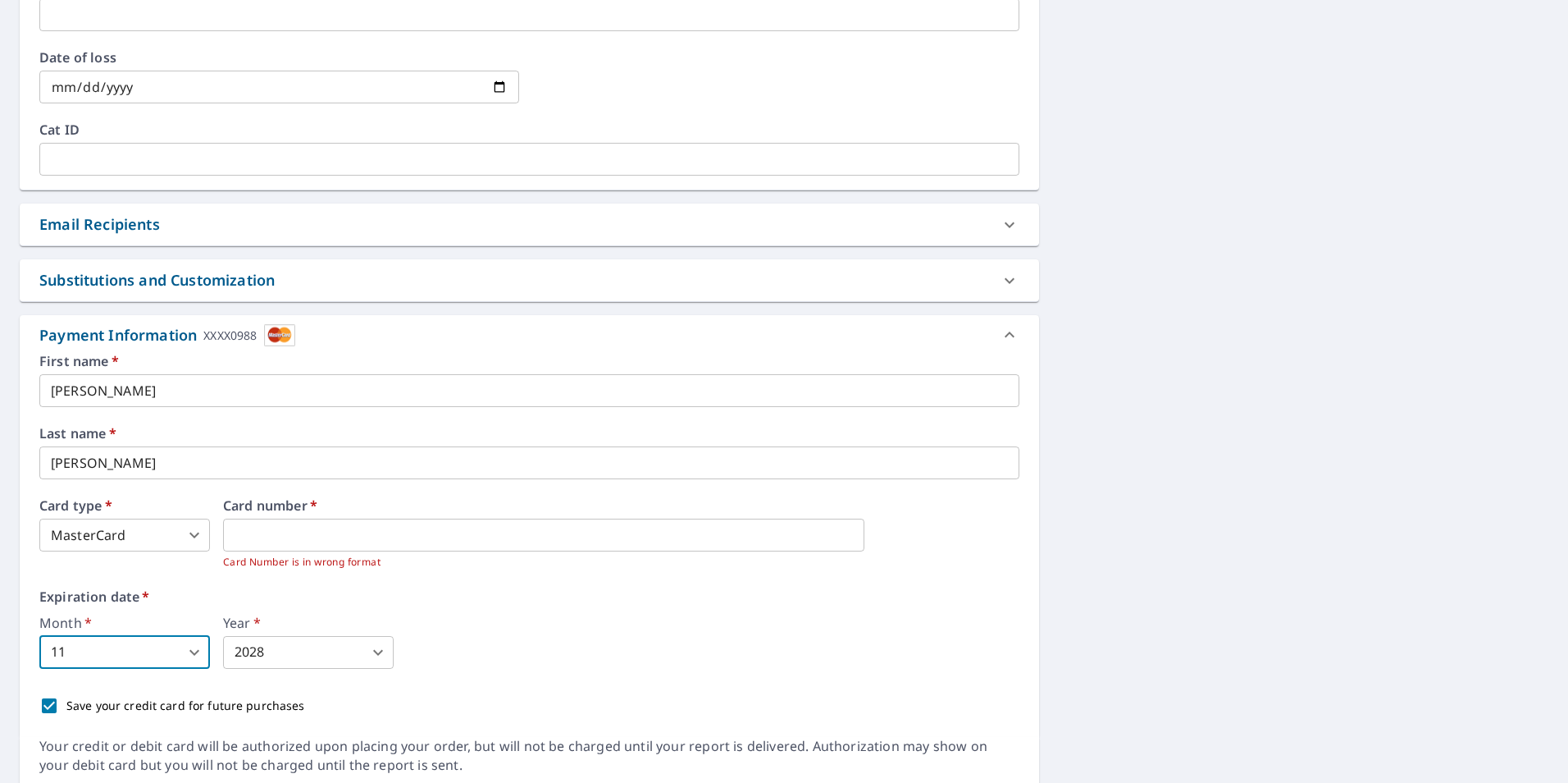
click at [189, 657] on body "JL JL Dashboard Order History Cancel Order JL Dashboard / Finalize Order Finali…" at bounding box center [784, 391] width 1568 height 783
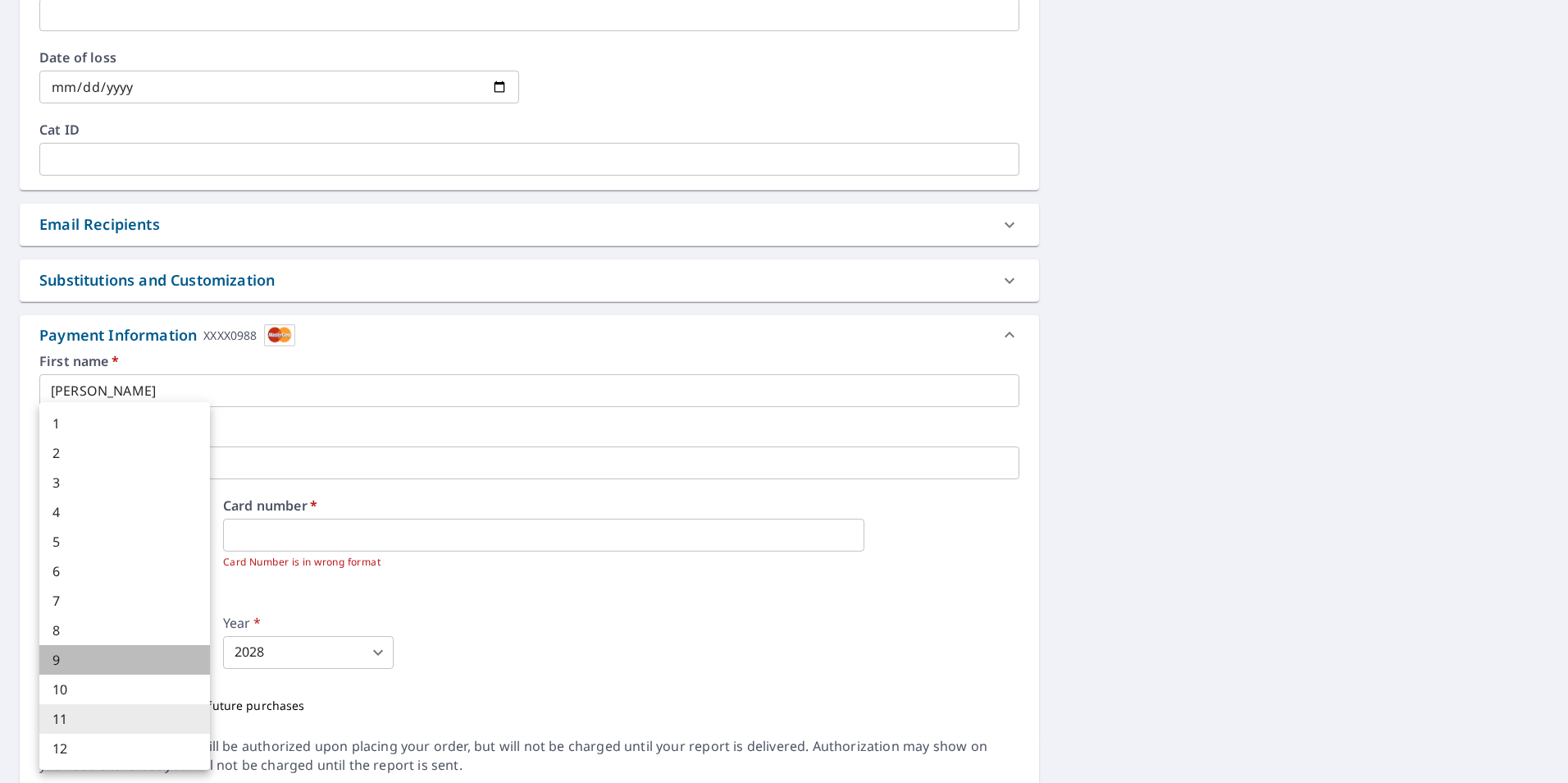
click at [146, 657] on li "9" at bounding box center [124, 660] width 171 height 30
checkbox input "true"
type input "9"
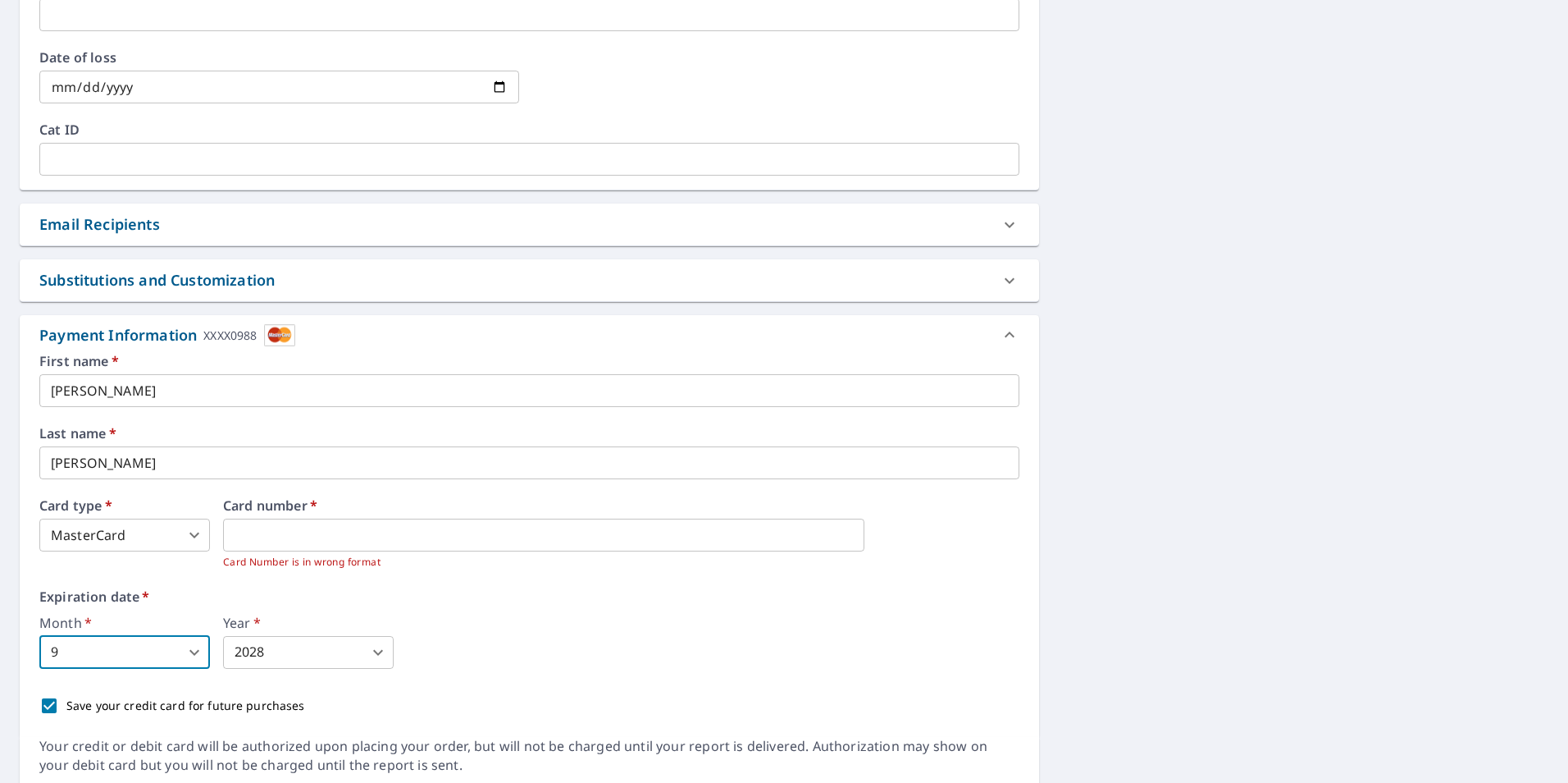
click at [456, 652] on div "Month   * 9 9 ​ Year   * 2028 2028 ​" at bounding box center [529, 642] width 980 height 52
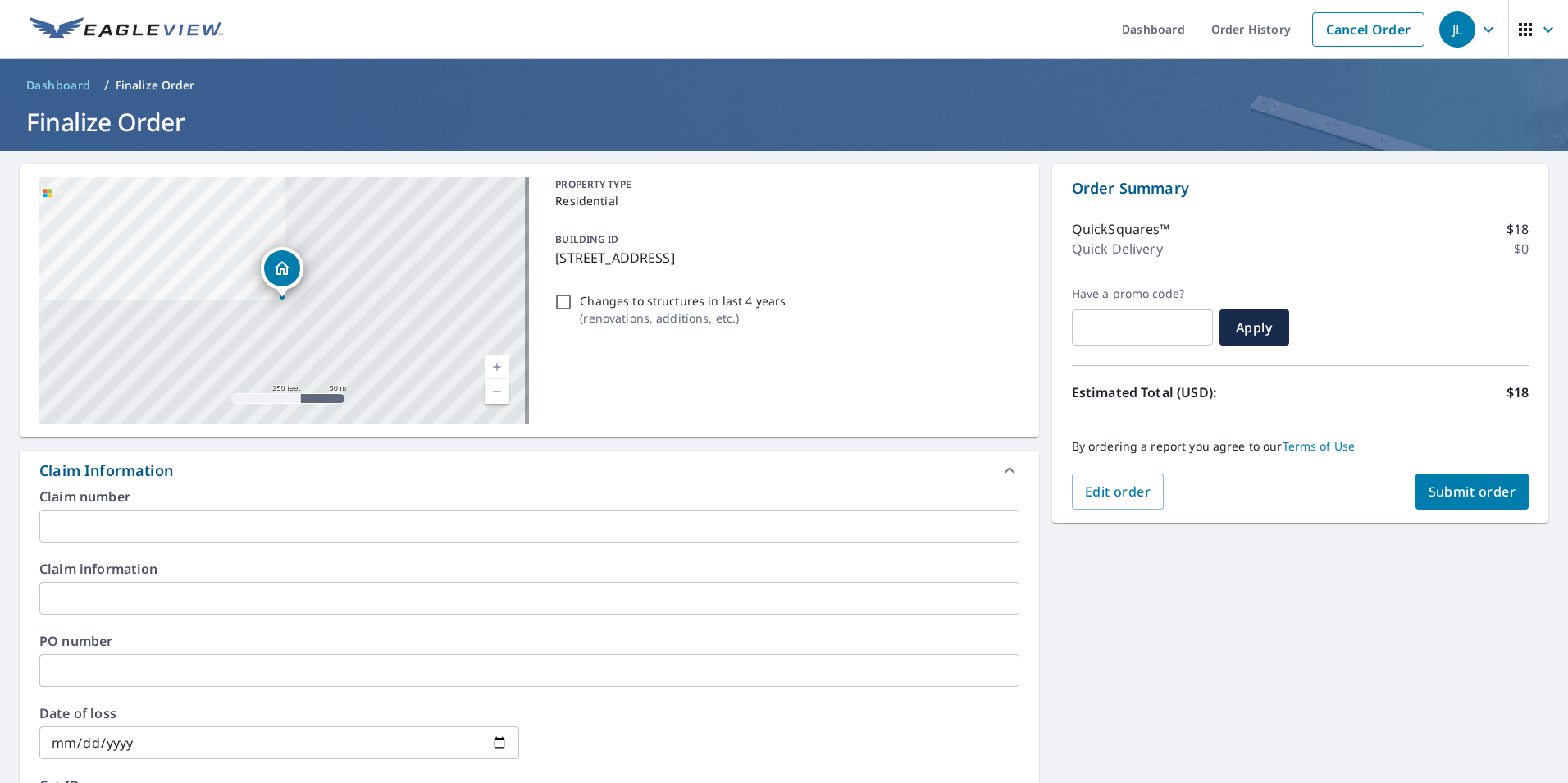
scroll to position [0, 0]
click at [1468, 479] on button "Submit order" at bounding box center [1471, 492] width 113 height 37
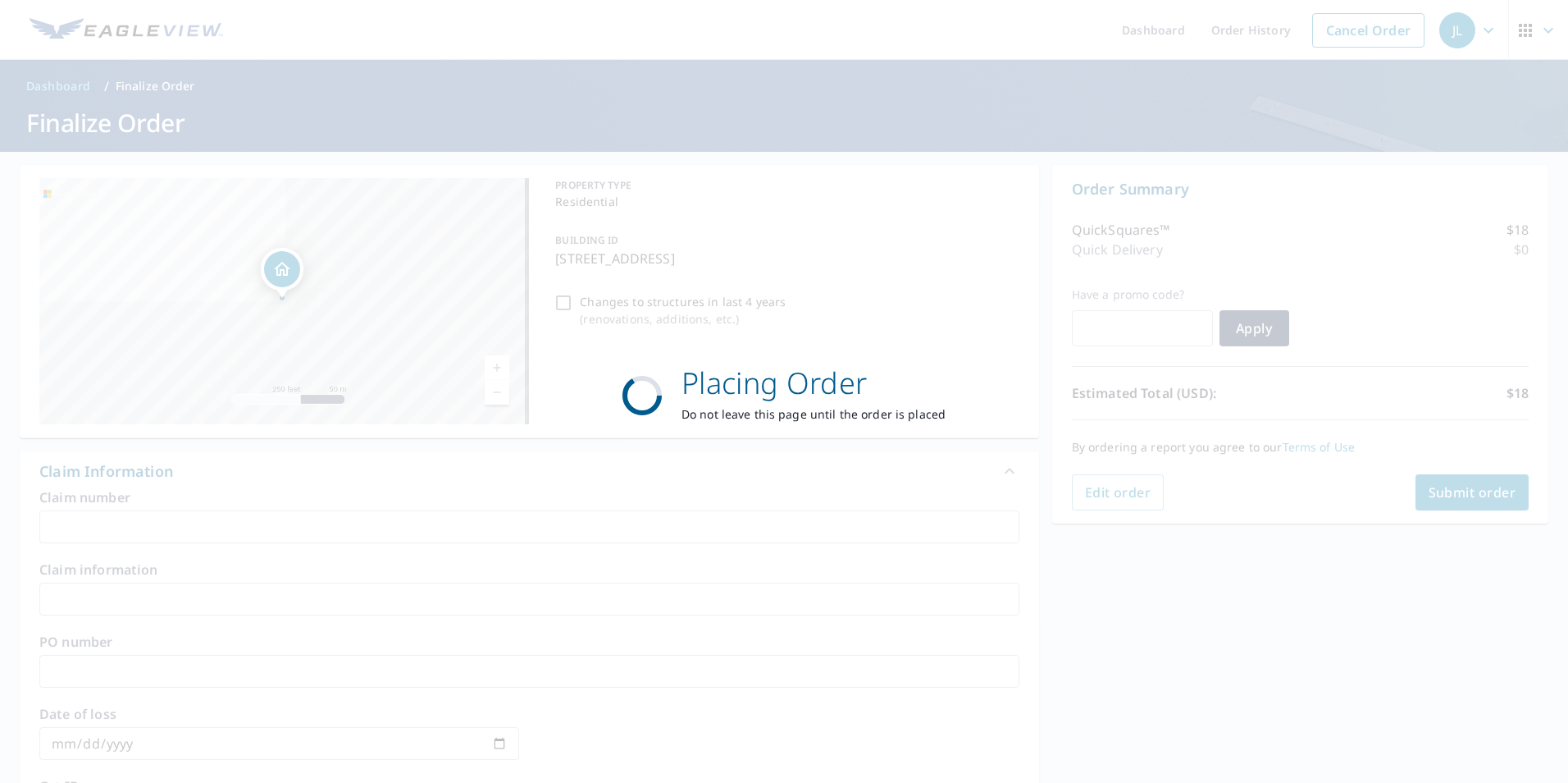
checkbox input "true"
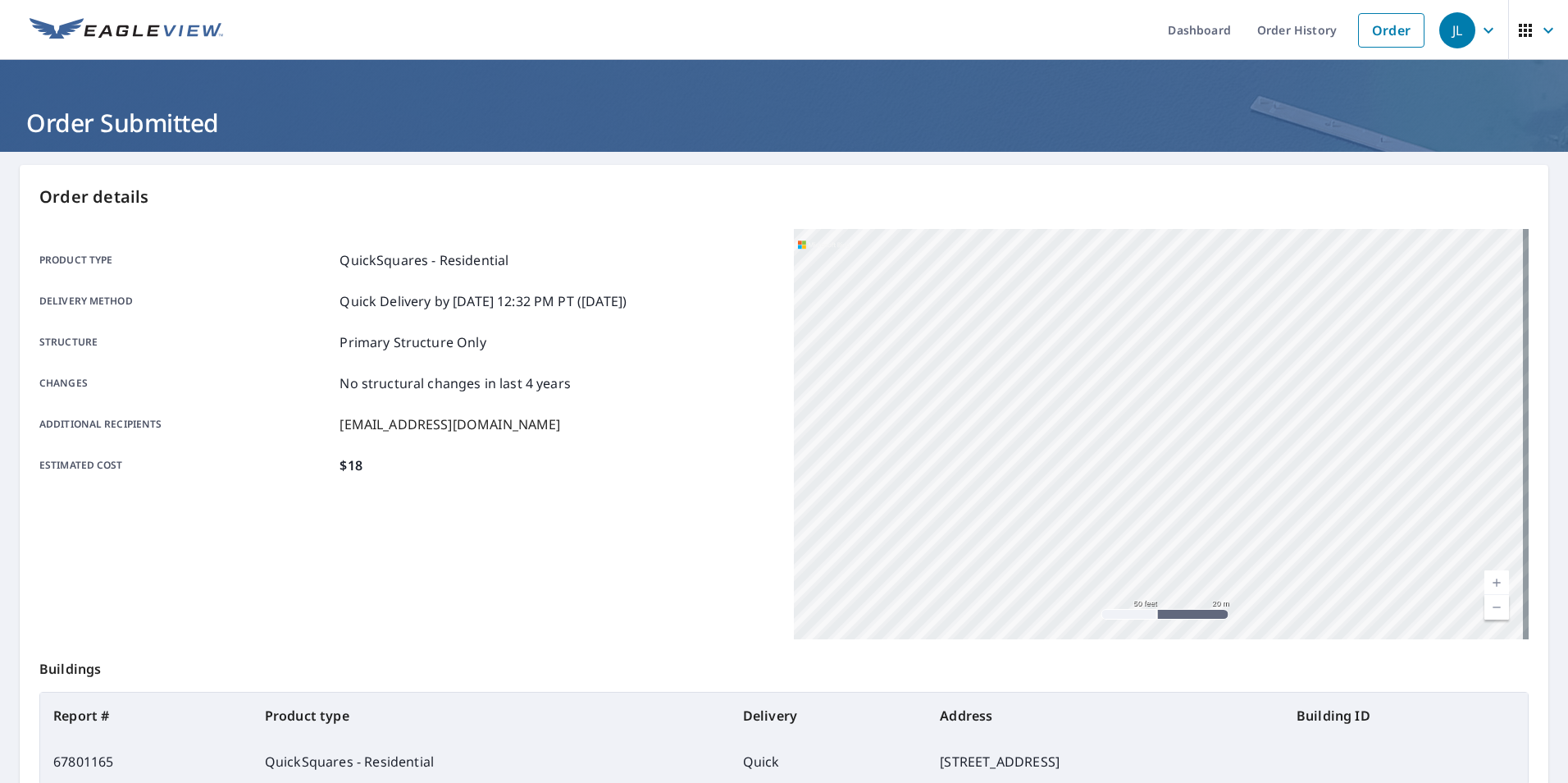
click at [1538, 27] on icon "button" at bounding box center [1548, 31] width 20 height 20
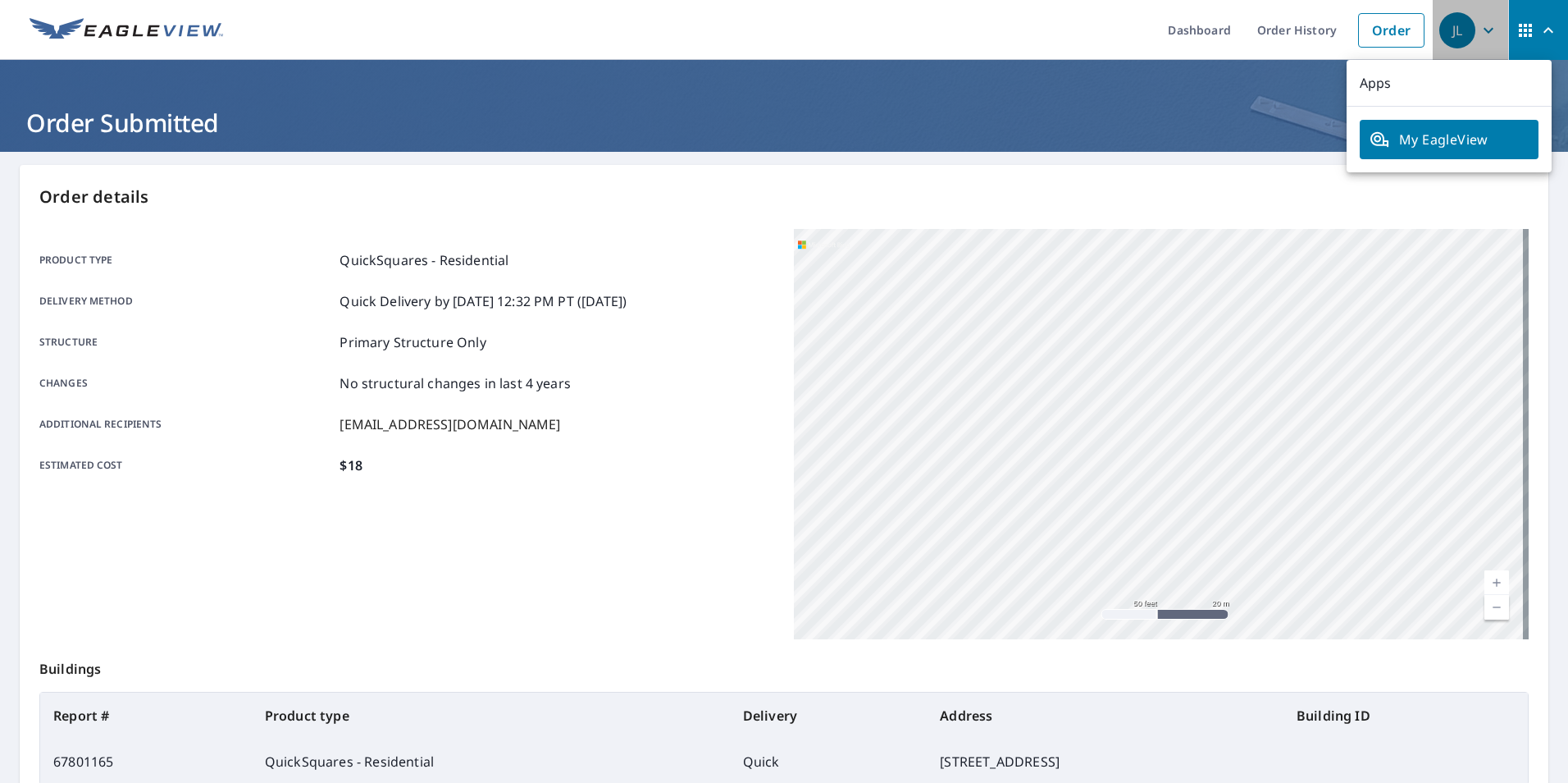
click at [1461, 21] on div "JL" at bounding box center [1456, 30] width 37 height 37
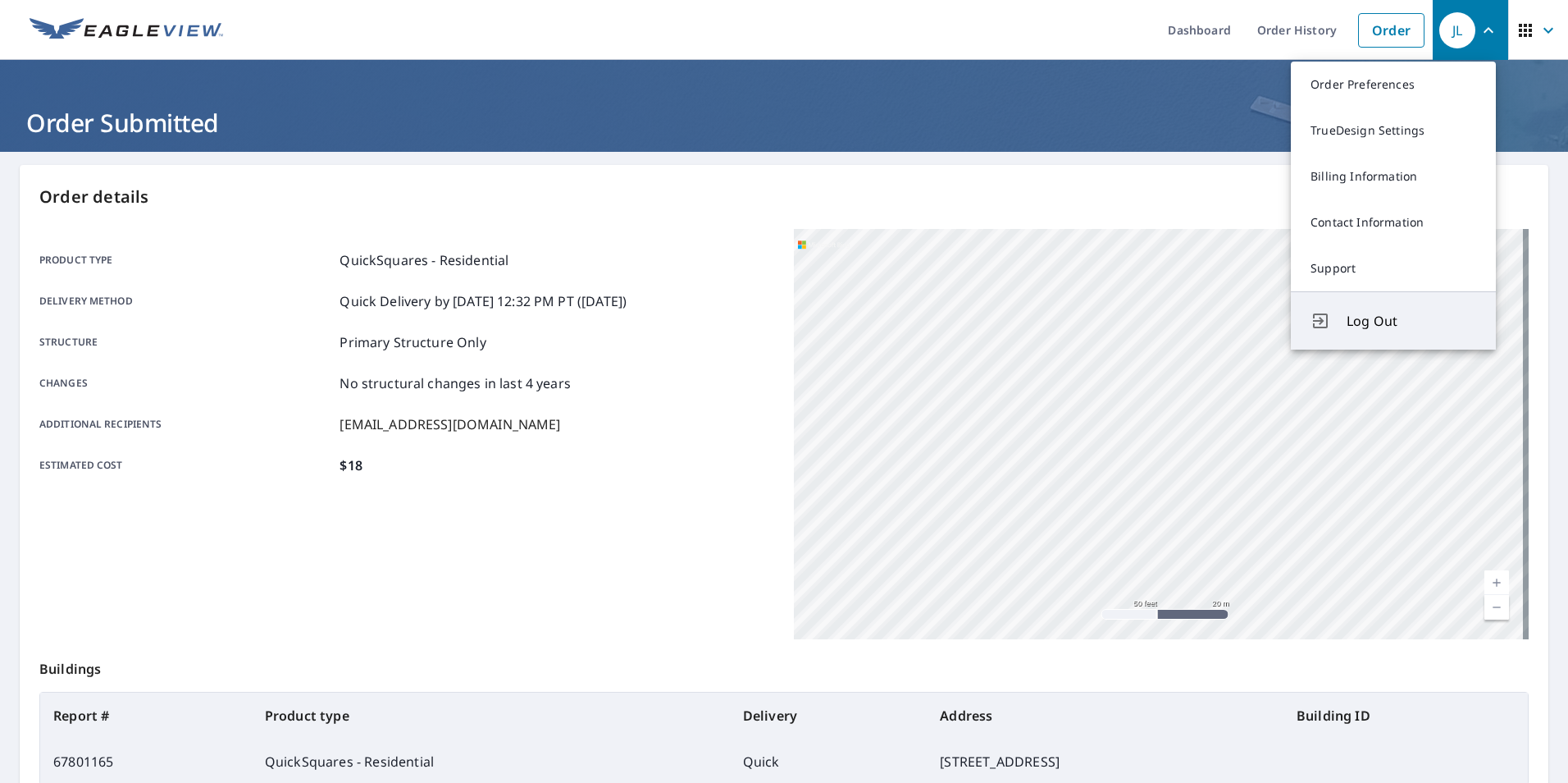
click at [1372, 320] on span "Log Out" at bounding box center [1410, 321] width 129 height 20
